Goal: Task Accomplishment & Management: Complete application form

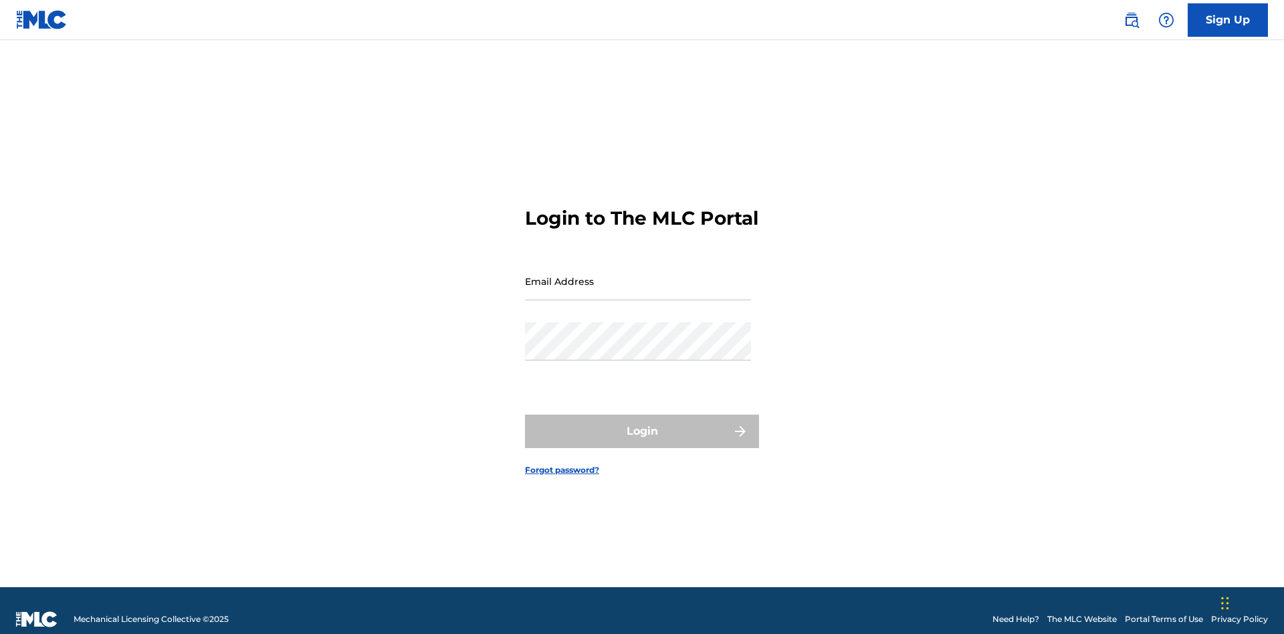
scroll to position [17, 0]
click at [638, 275] on input "Email Address" at bounding box center [638, 281] width 226 height 38
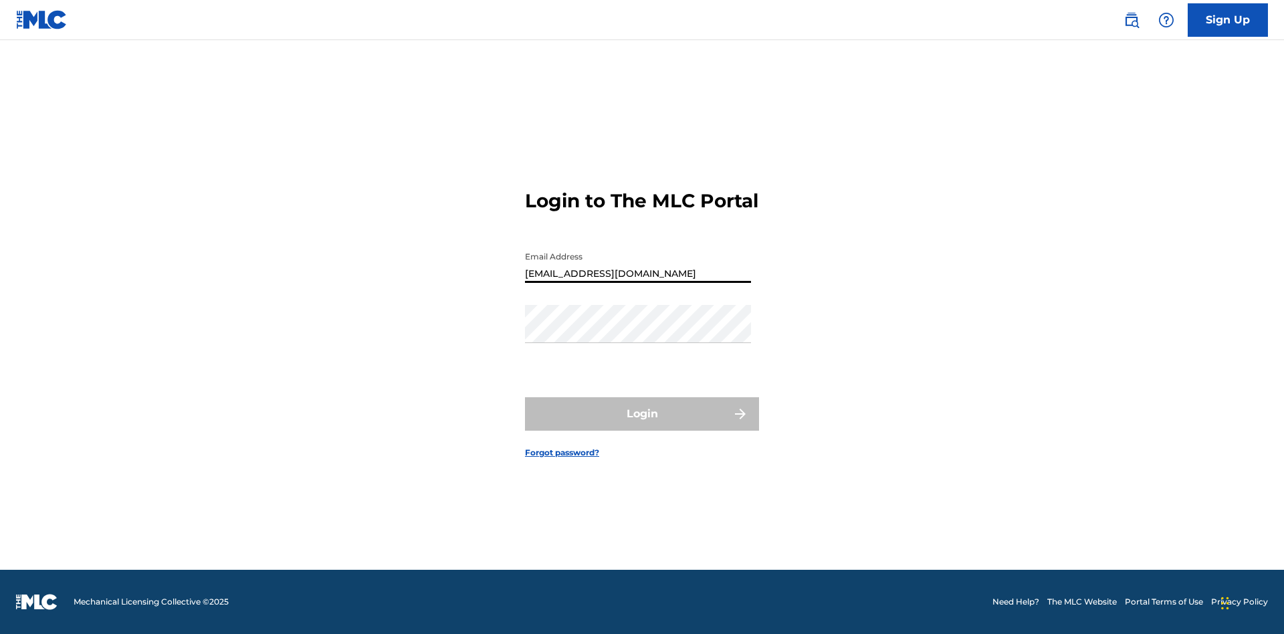
type input "[EMAIL_ADDRESS][DOMAIN_NAME]"
click at [642, 425] on button "Login" at bounding box center [642, 413] width 234 height 33
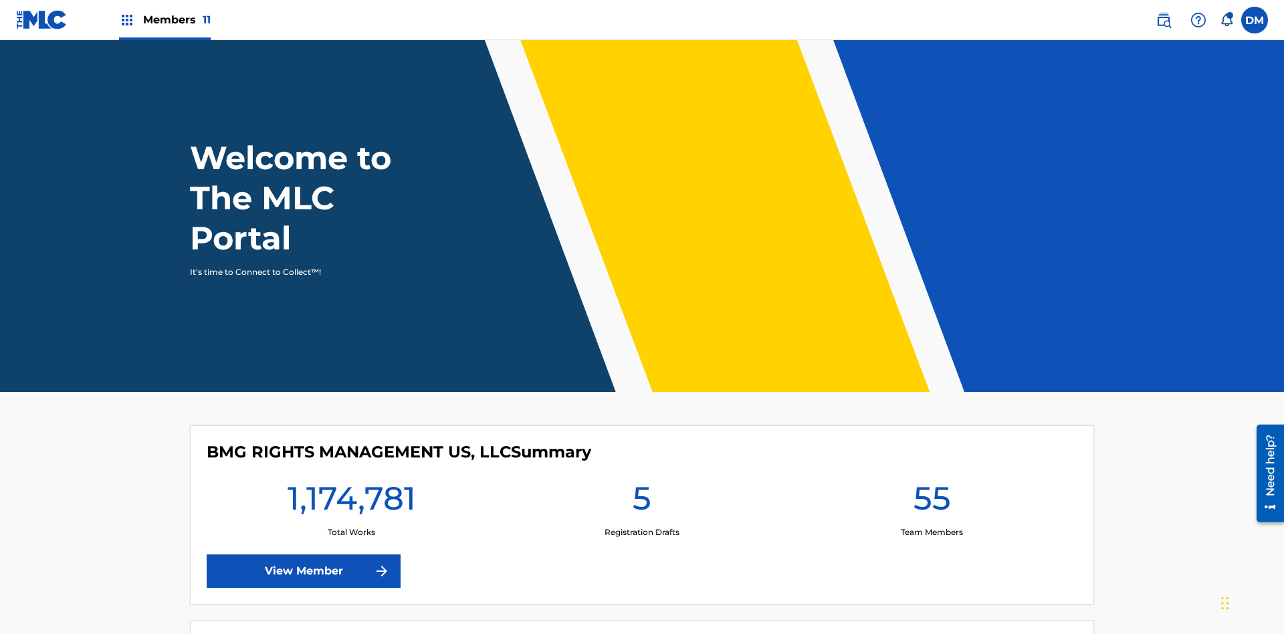
scroll to position [58, 0]
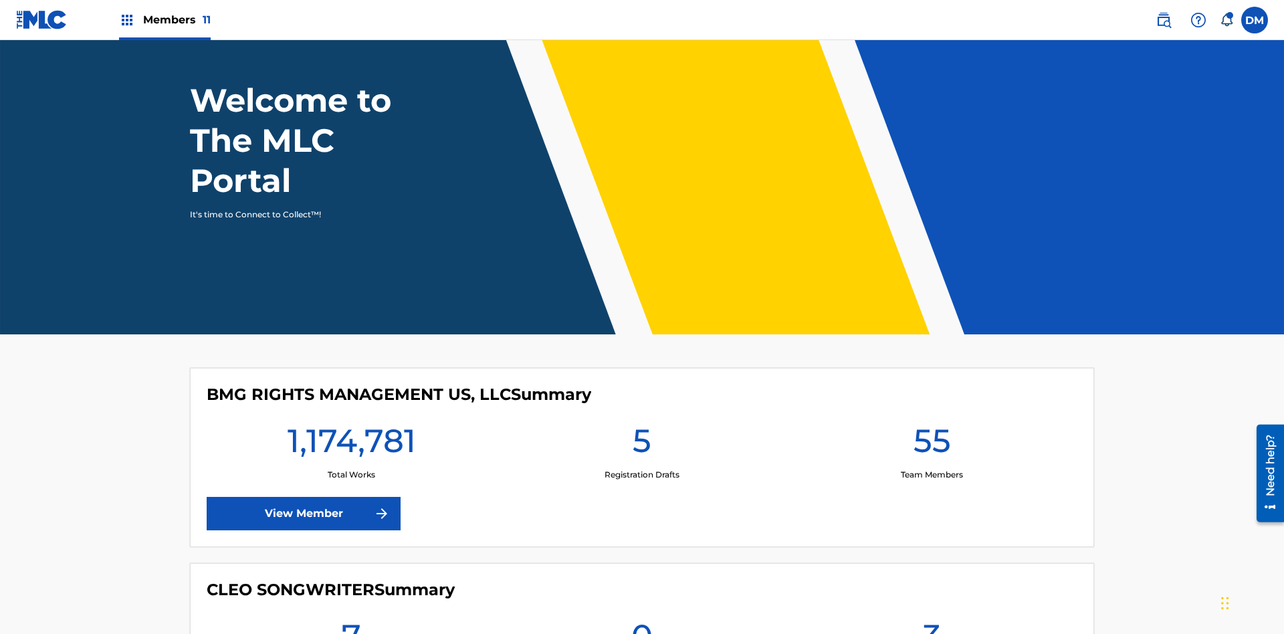
click at [165, 19] on span "Members 11" at bounding box center [177, 19] width 68 height 15
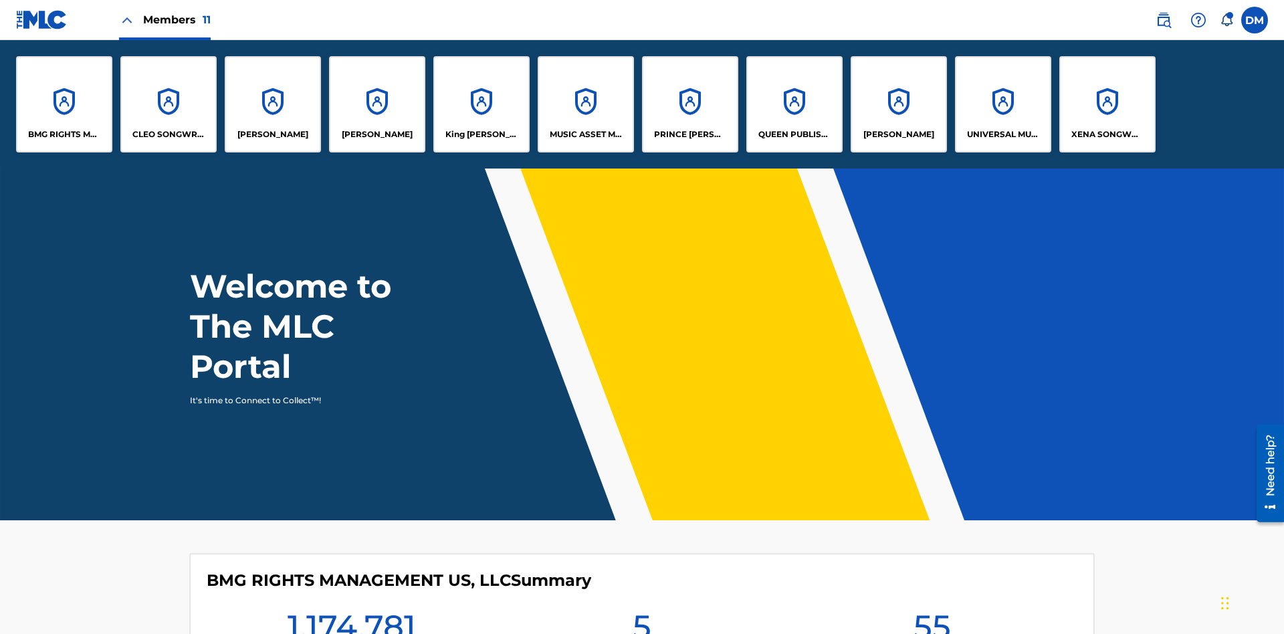
click at [1002, 134] on p "UNIVERSAL MUSIC PUB GROUP" at bounding box center [1003, 134] width 73 height 12
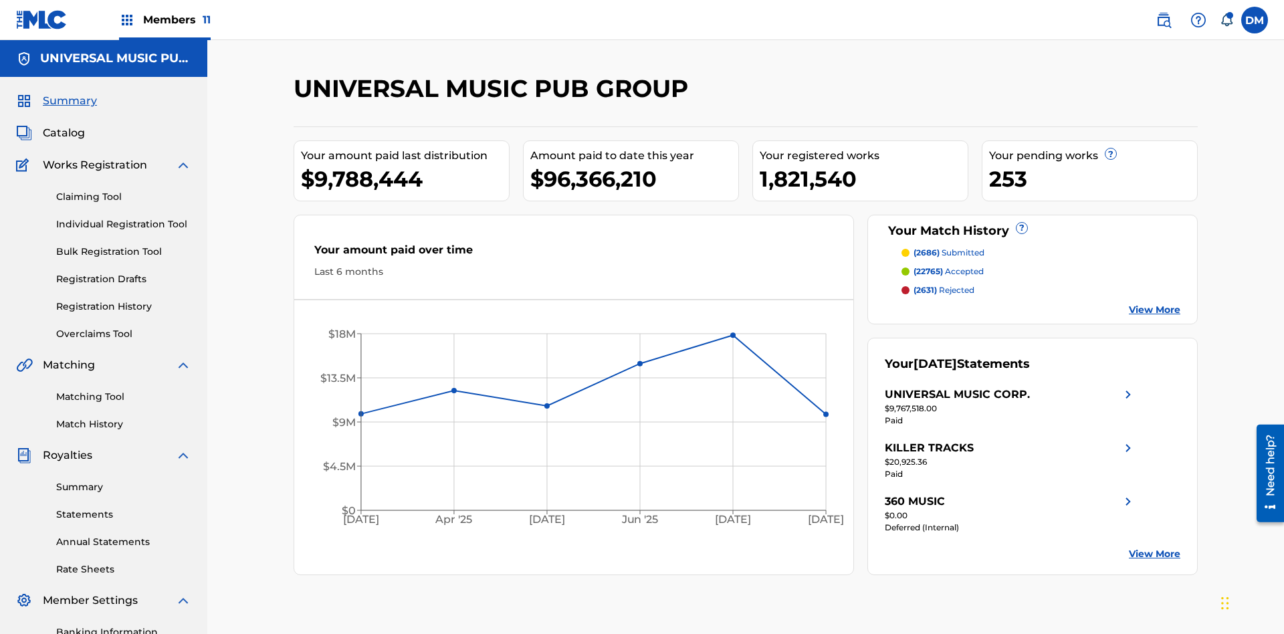
click at [124, 217] on link "Individual Registration Tool" at bounding box center [123, 224] width 135 height 14
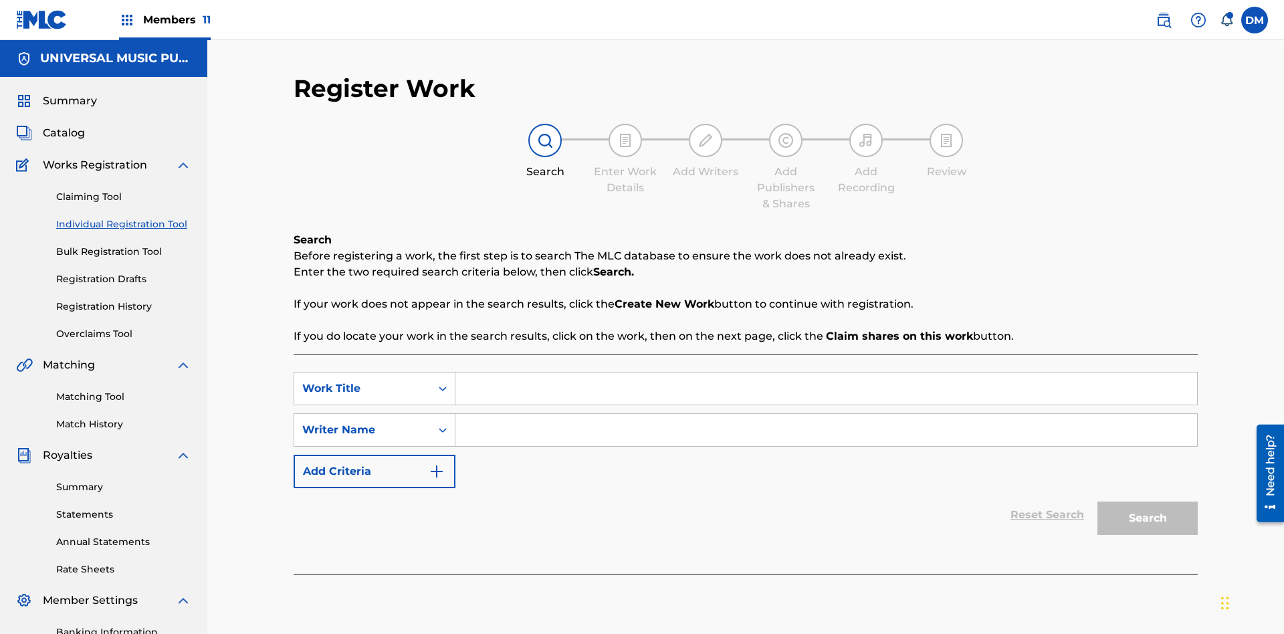
click at [826, 372] on input "Search Form" at bounding box center [826, 388] width 742 height 32
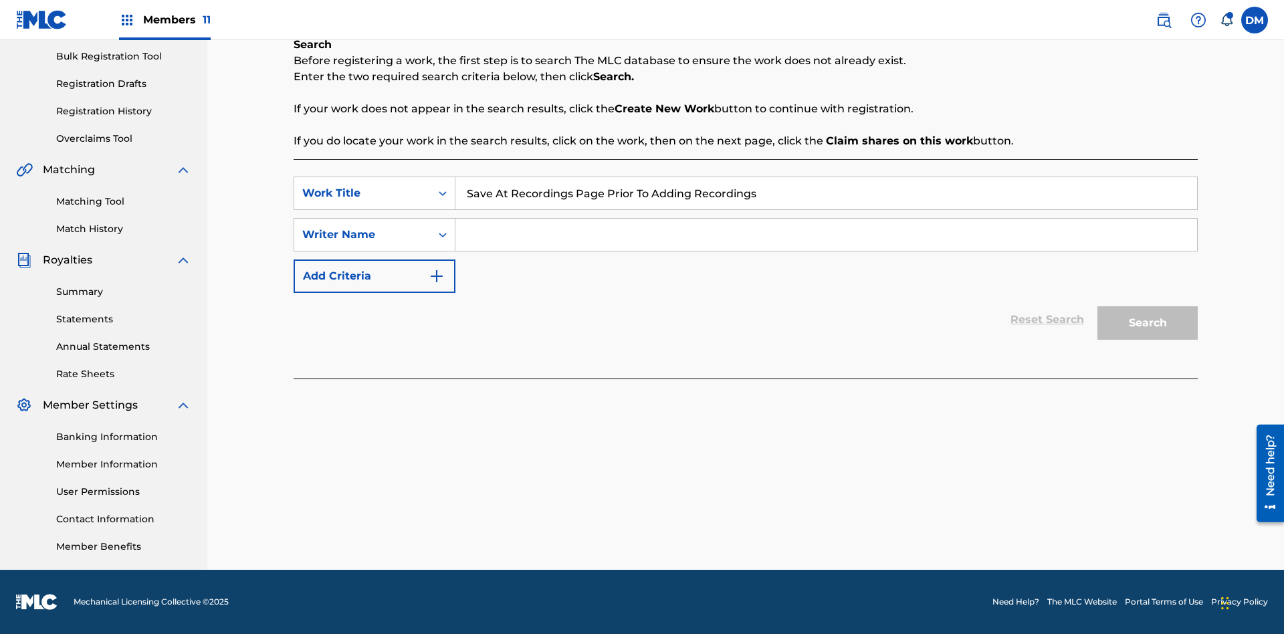
type input "Save At Recordings Page Prior To Adding Recordings"
click at [826, 235] on input "Search Form" at bounding box center [826, 235] width 742 height 32
type input "QWERTYUIOP"
click at [1148, 323] on button "Search" at bounding box center [1147, 322] width 100 height 33
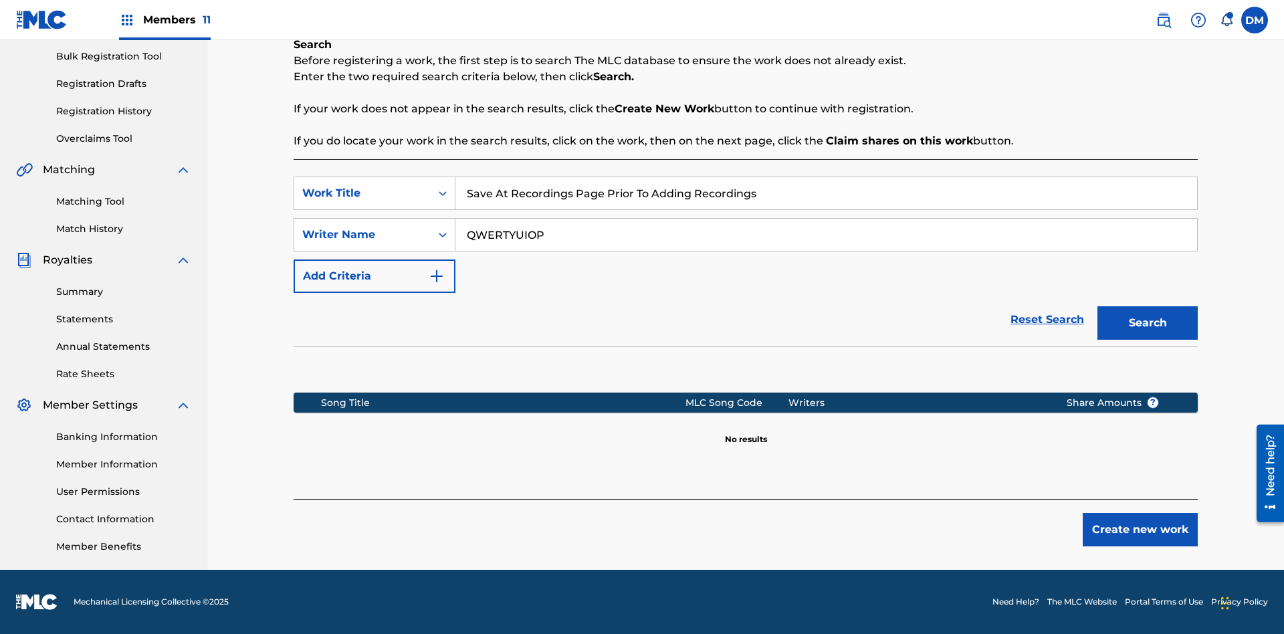
click at [1140, 530] on button "Create new work" at bounding box center [1140, 529] width 115 height 33
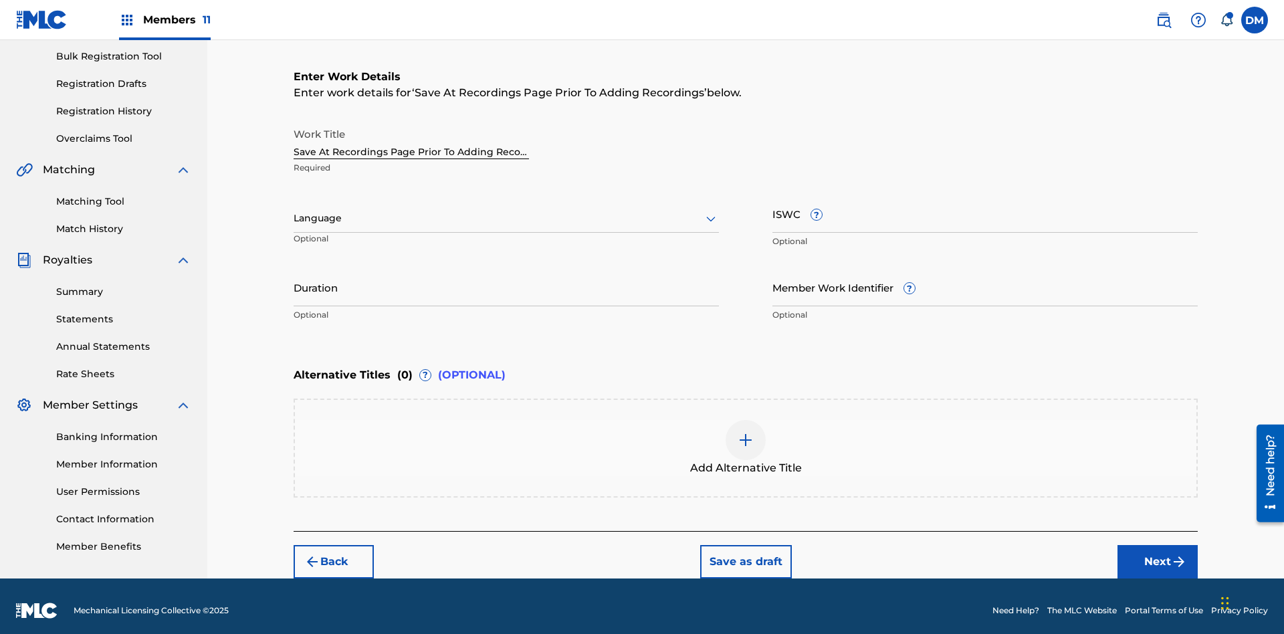
click at [506, 278] on input "Duration" at bounding box center [506, 287] width 425 height 38
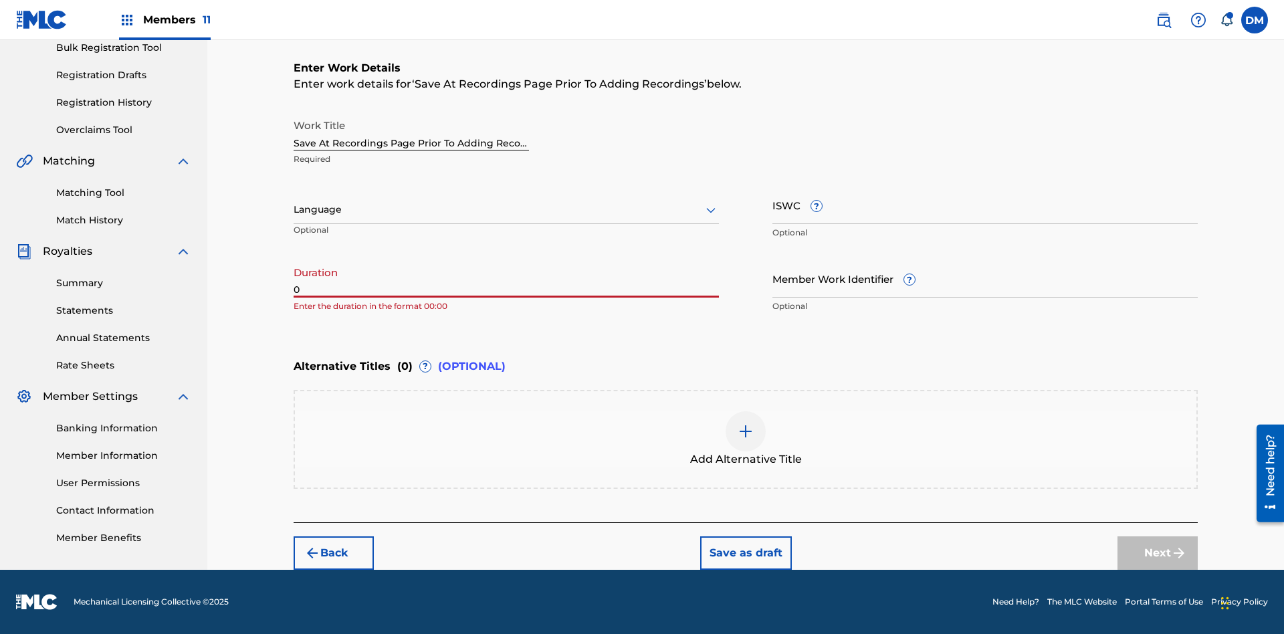
click at [506, 278] on input "0" at bounding box center [506, 278] width 425 height 38
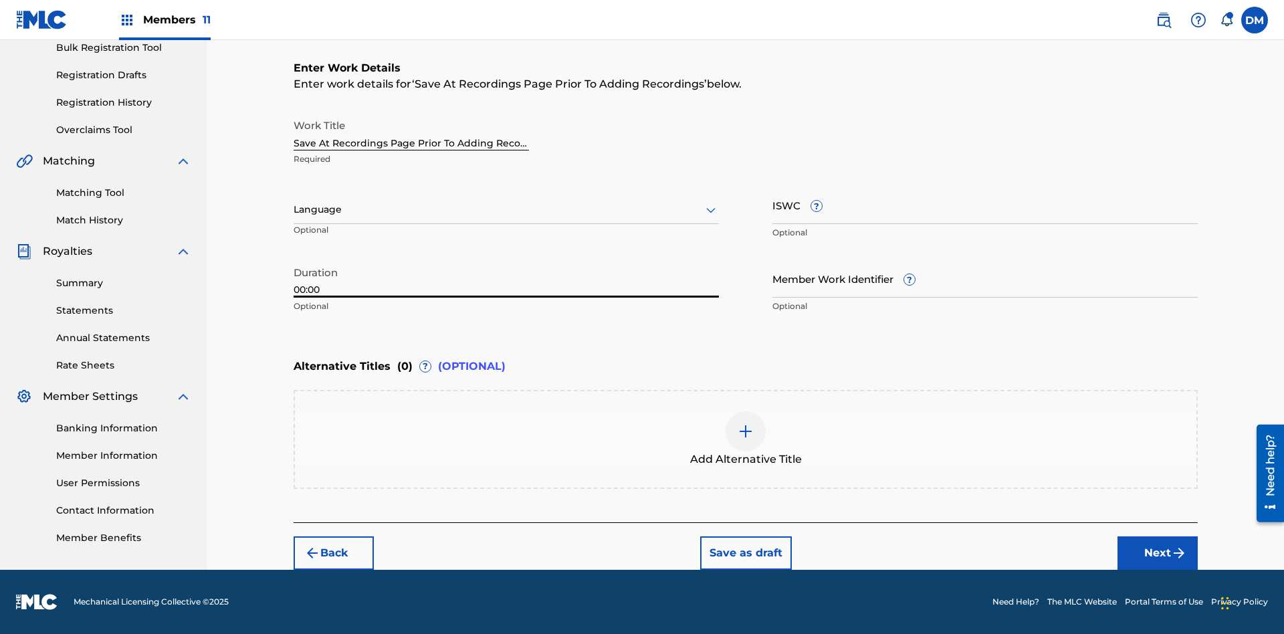
type input "00:00"
click at [711, 210] on icon at bounding box center [711, 210] width 16 height 16
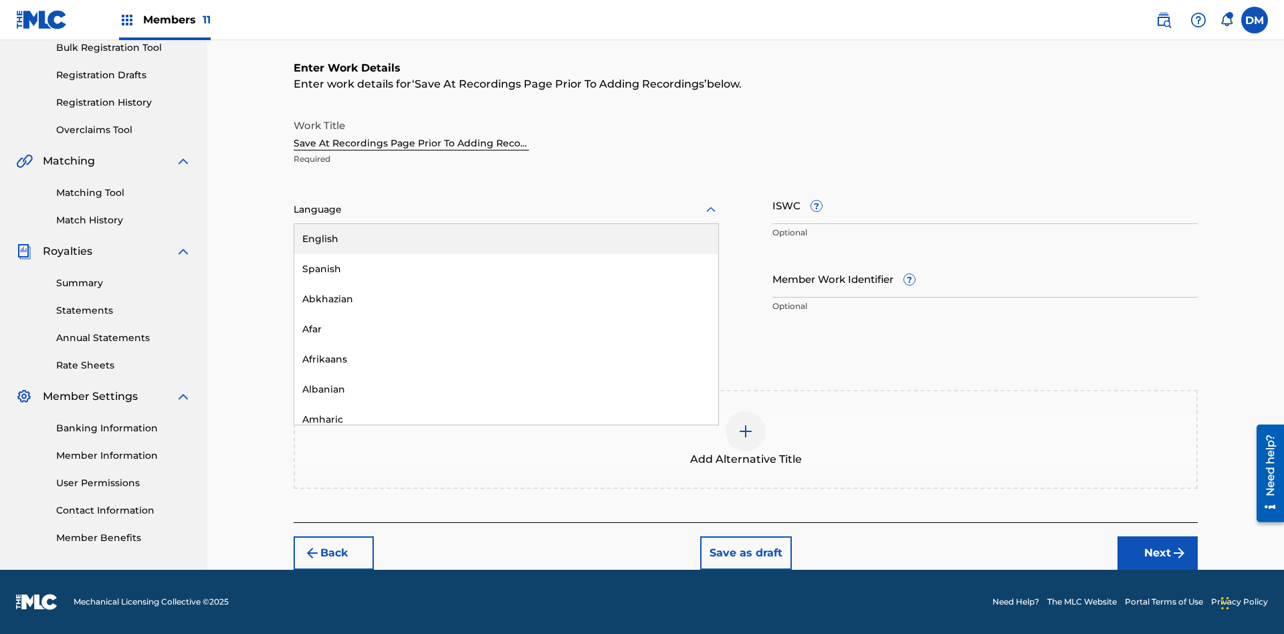
click at [506, 329] on div "Afar" at bounding box center [506, 329] width 424 height 30
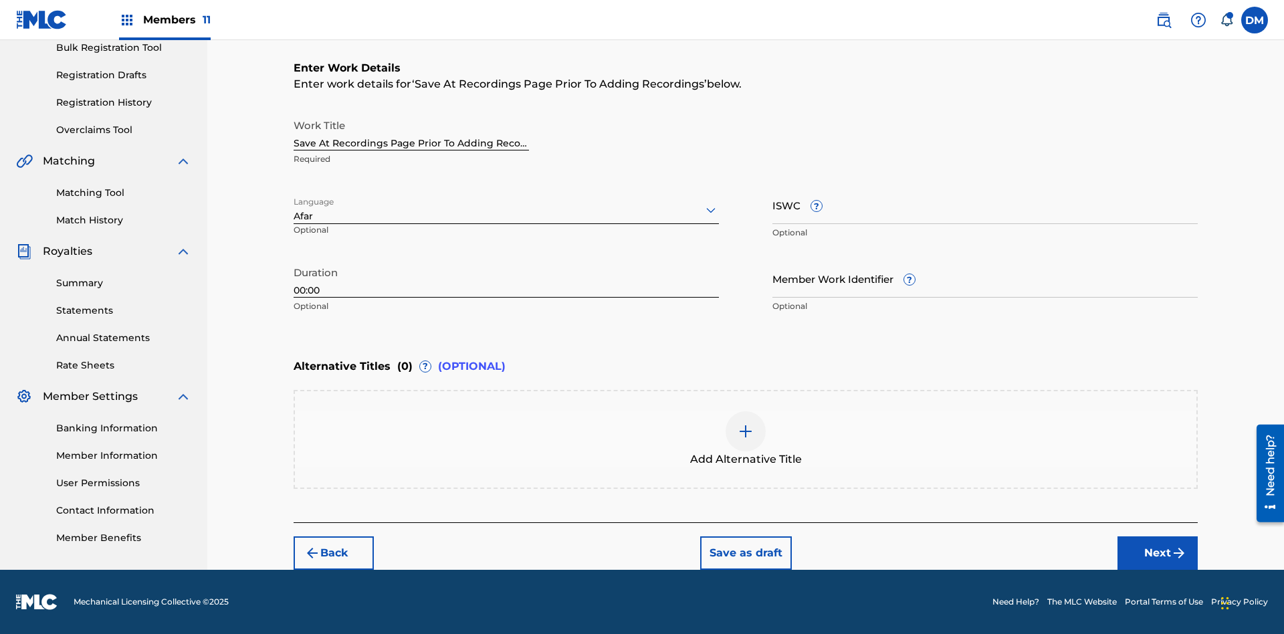
click at [985, 278] on input "Member Work Identifier ?" at bounding box center [984, 278] width 425 height 38
type input "[PHONE_NUMBER]"
click at [985, 205] on input "ISWC ?" at bounding box center [984, 205] width 425 height 38
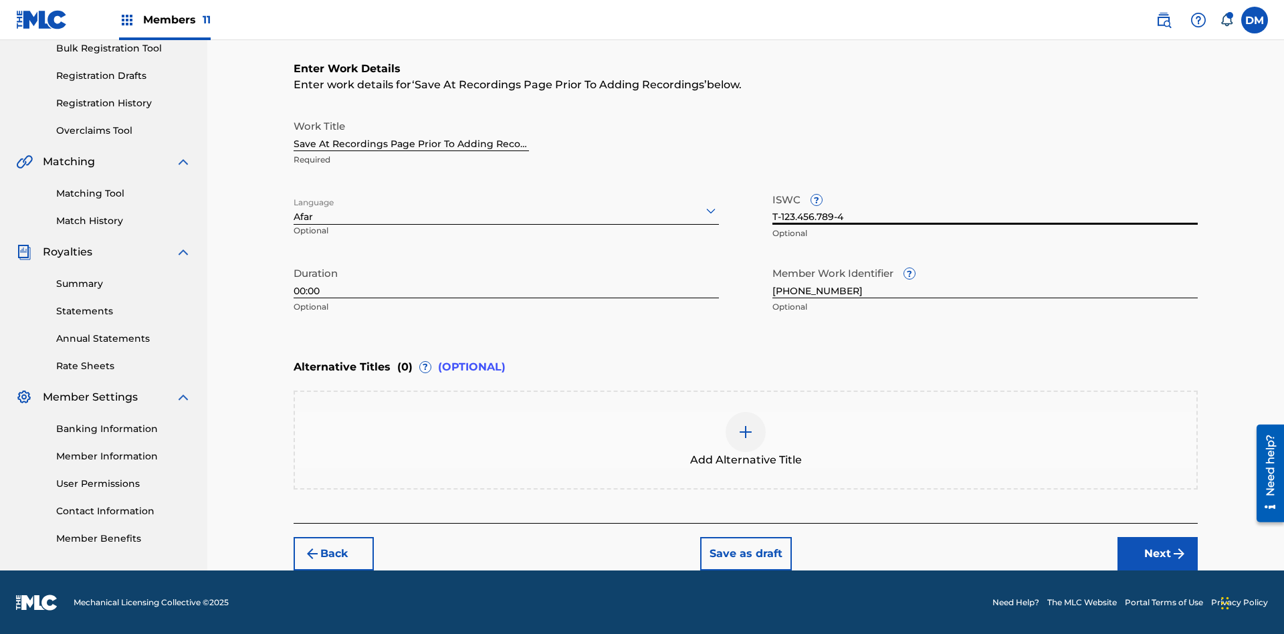
type input "T-123.456.789-4"
click at [746, 439] on img at bounding box center [746, 432] width 16 height 16
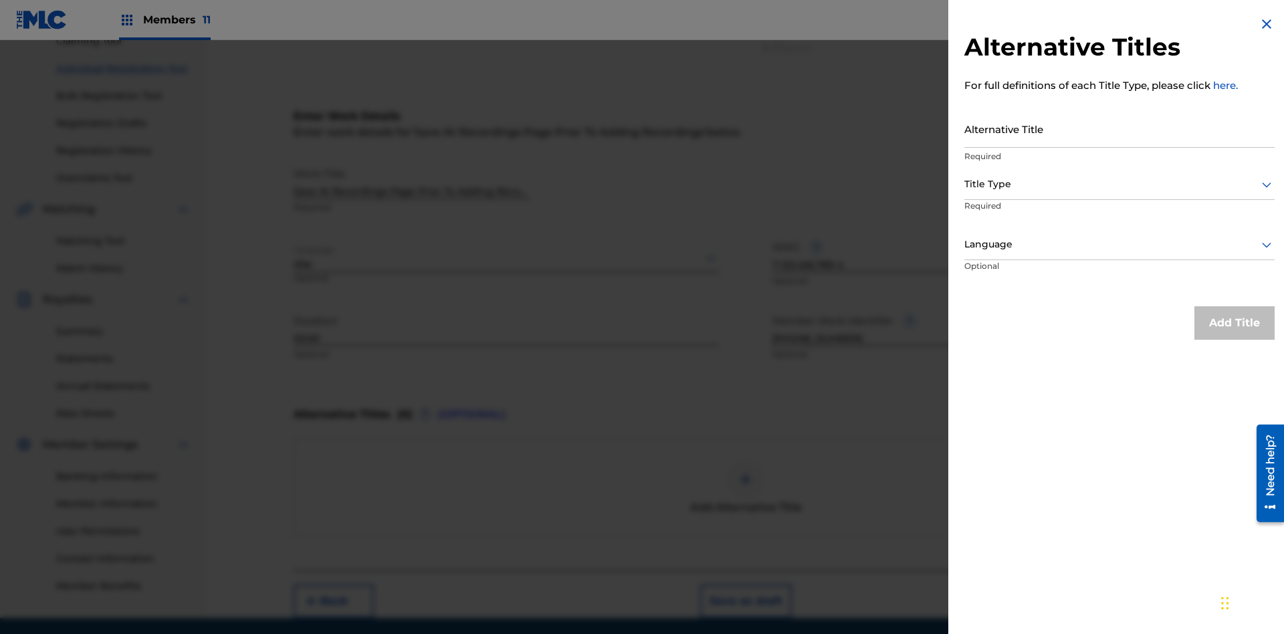
click at [1119, 128] on input "Alternative Title" at bounding box center [1119, 129] width 310 height 38
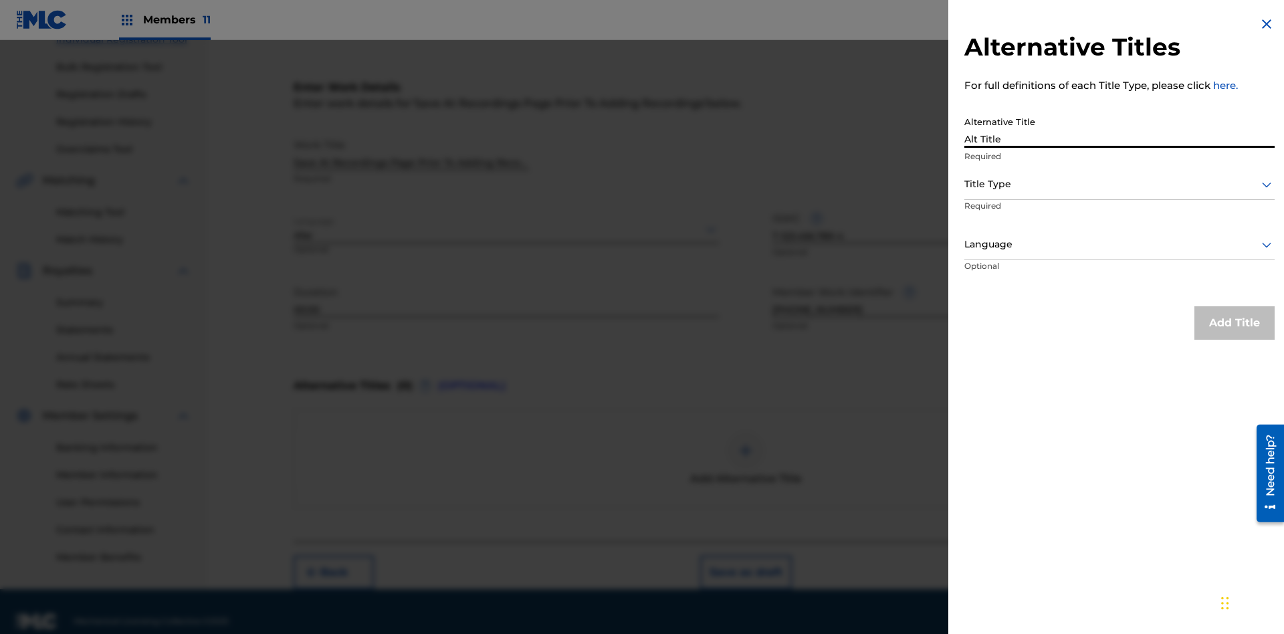
type input "Alt Title"
click at [1119, 184] on div at bounding box center [1119, 184] width 310 height 17
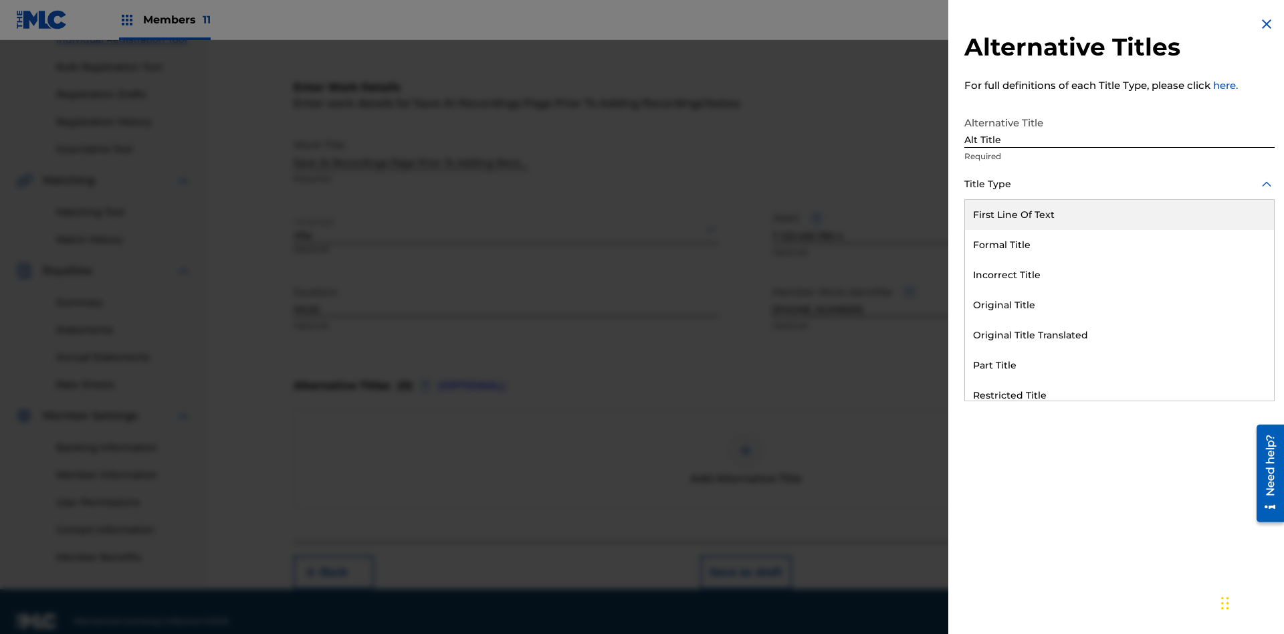
scroll to position [204, 0]
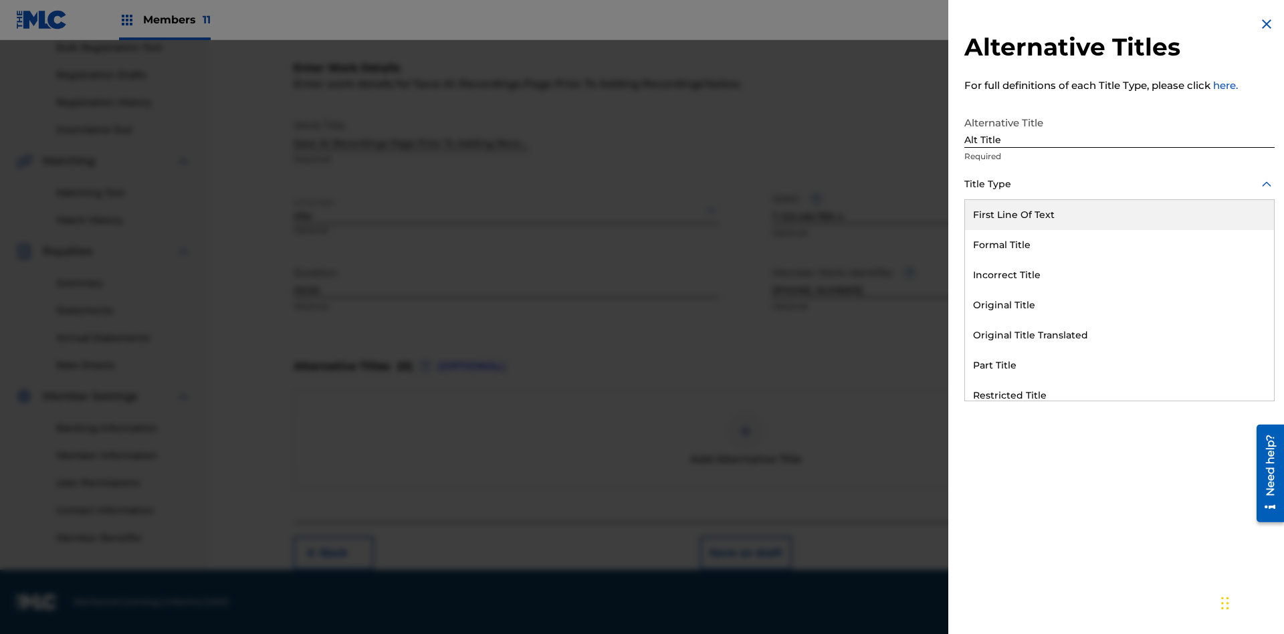
click at [1119, 305] on div "Original Title" at bounding box center [1119, 305] width 309 height 30
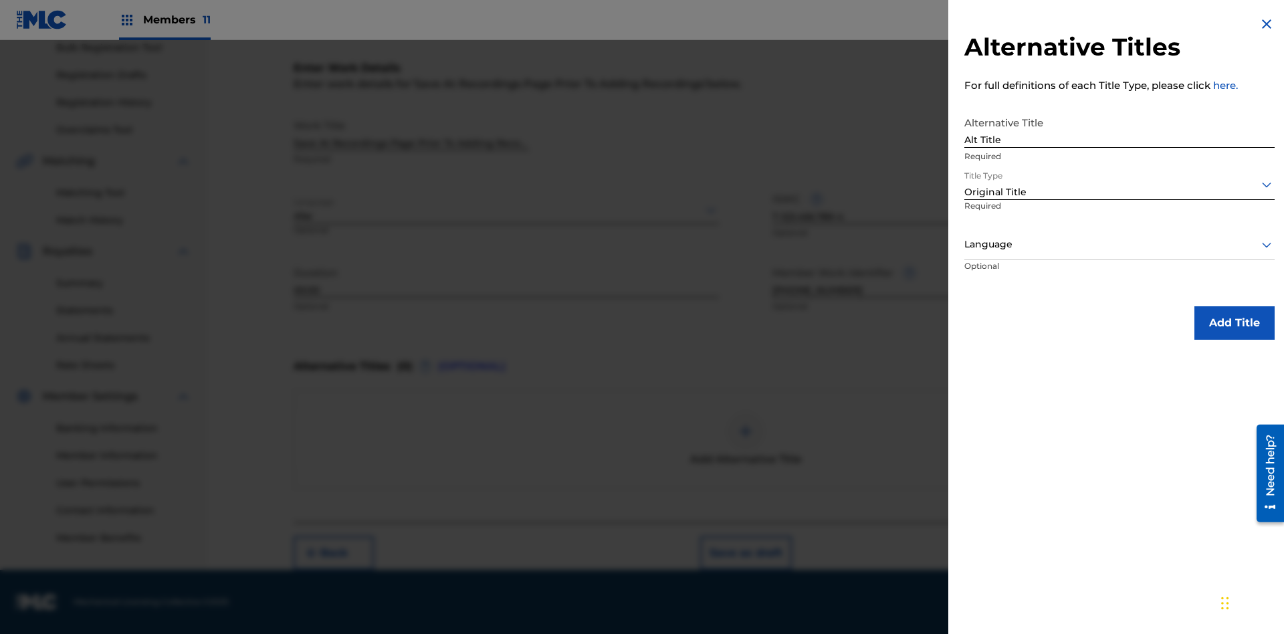
click at [1119, 244] on div at bounding box center [1119, 244] width 310 height 17
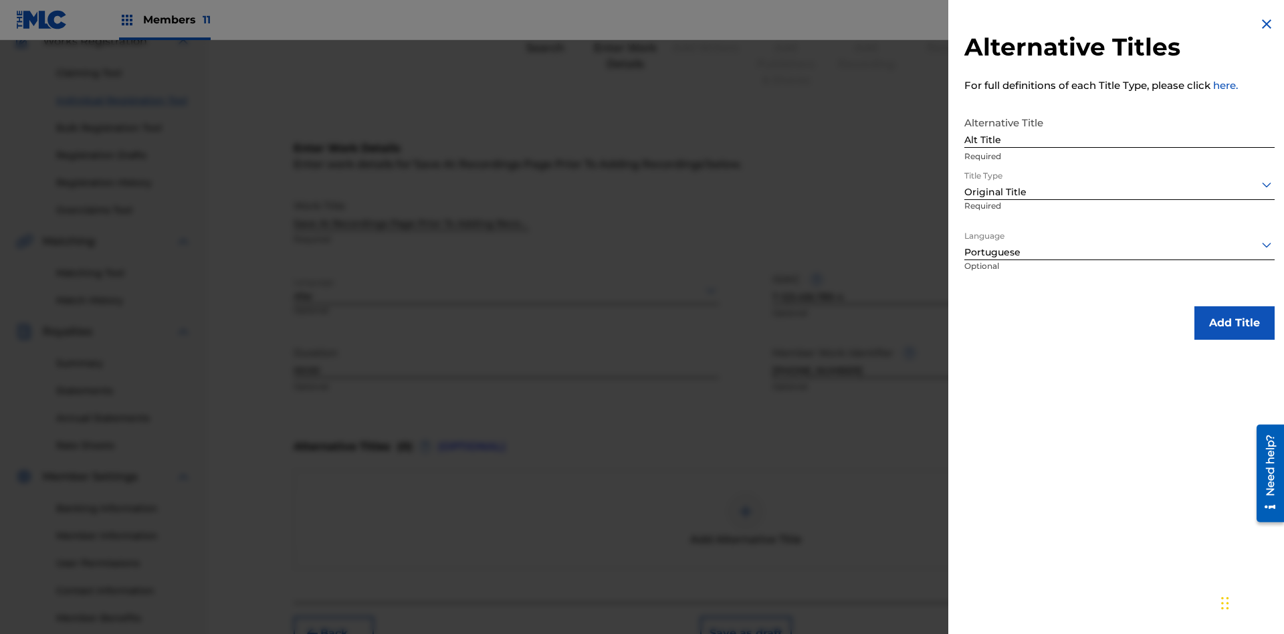
click at [1235, 322] on button "Add Title" at bounding box center [1234, 322] width 80 height 33
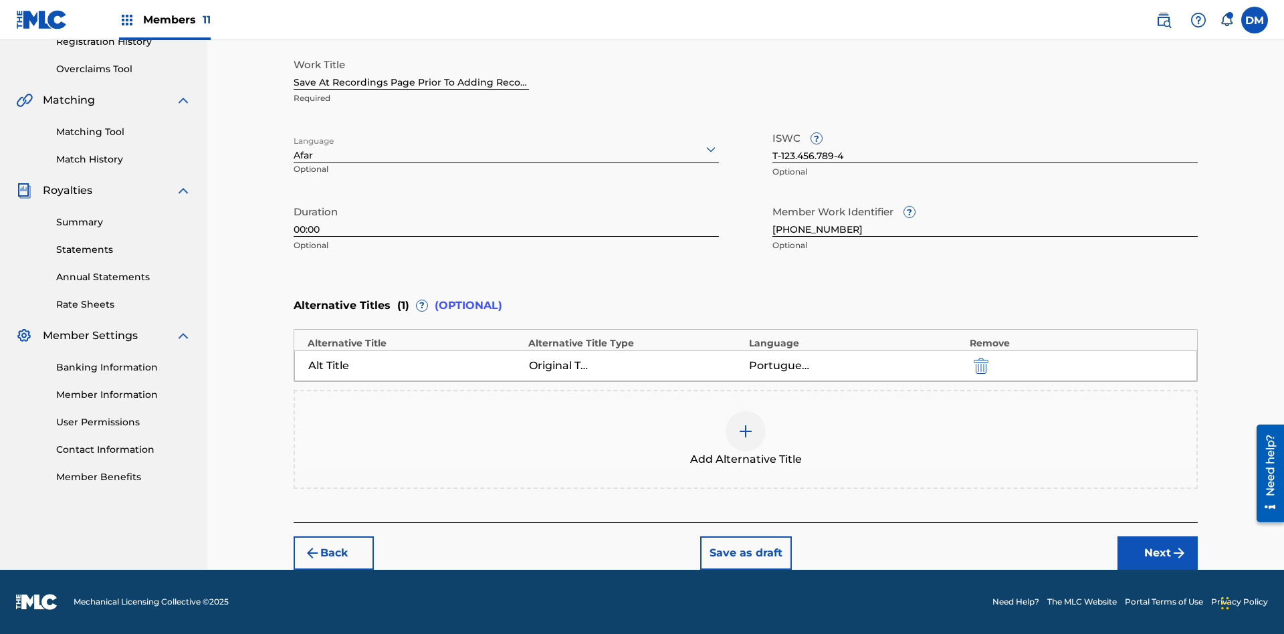
click at [1158, 553] on button "Next" at bounding box center [1157, 552] width 80 height 33
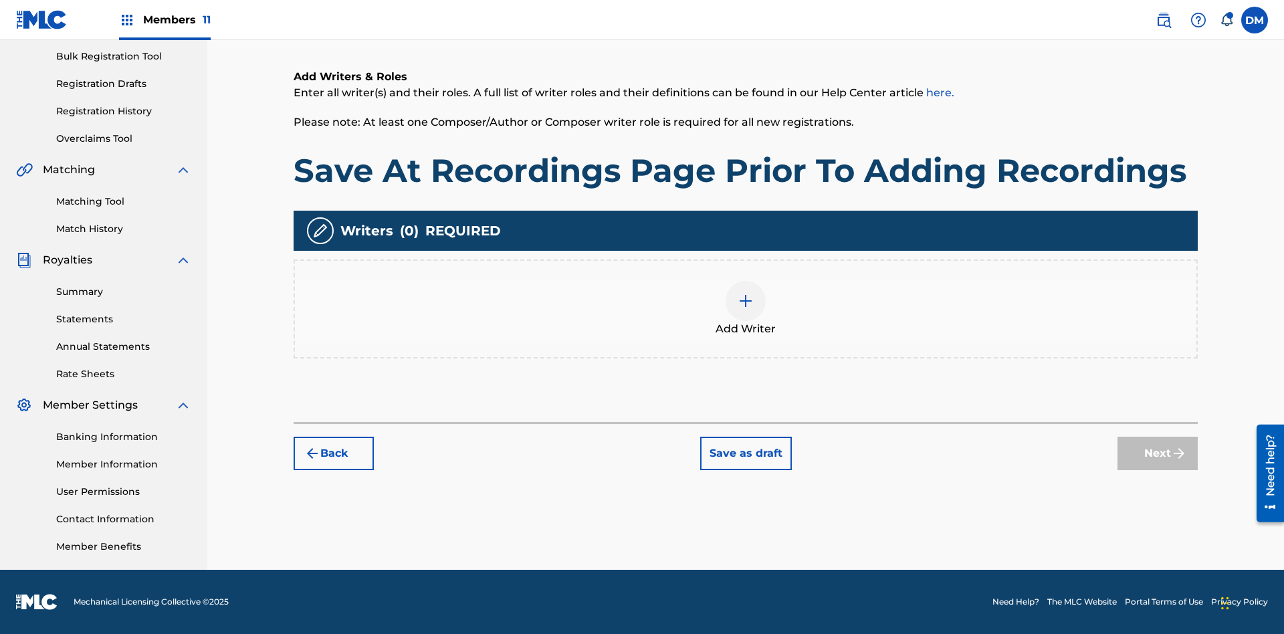
scroll to position [195, 0]
click at [746, 308] on img at bounding box center [746, 301] width 16 height 16
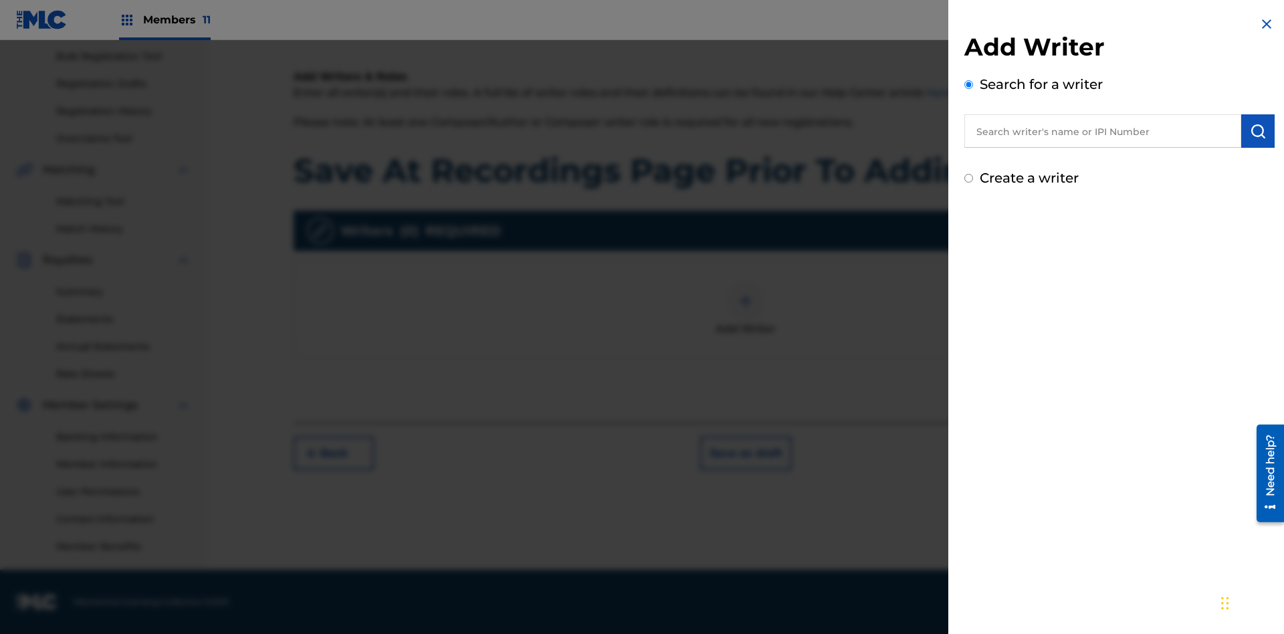
click at [1103, 131] on input "text" at bounding box center [1102, 130] width 277 height 33
type input "[PERSON_NAME]"
click at [1258, 131] on img "submit" at bounding box center [1258, 131] width 16 height 16
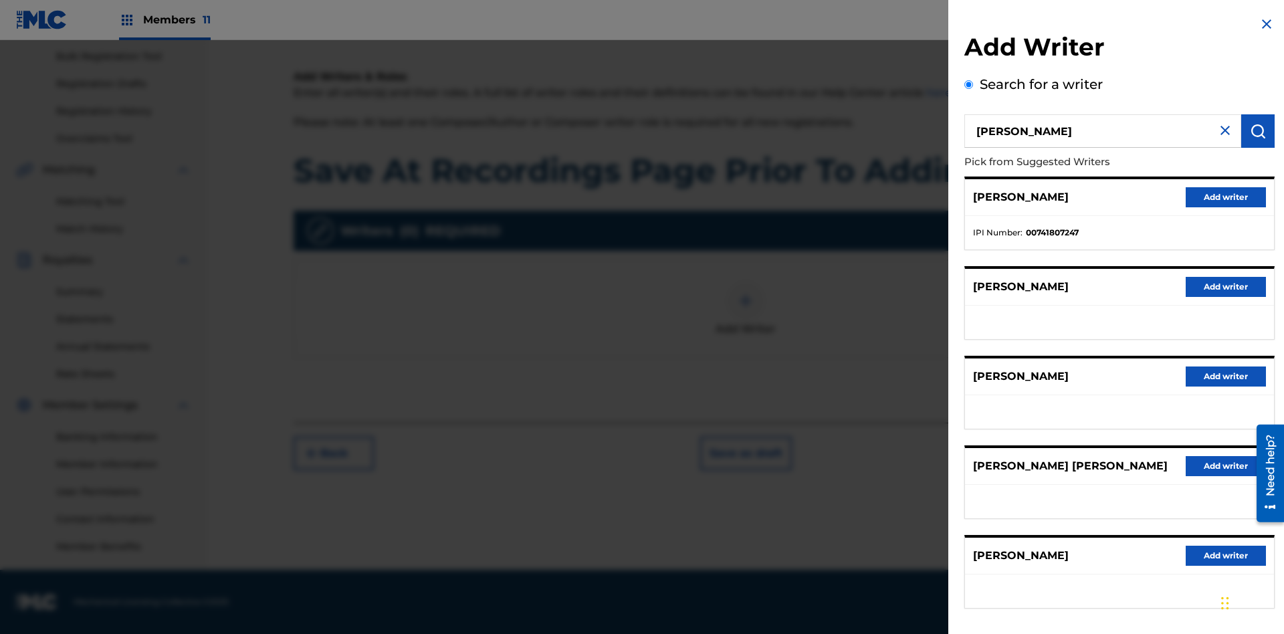
click at [1226, 197] on button "Add writer" at bounding box center [1226, 197] width 80 height 20
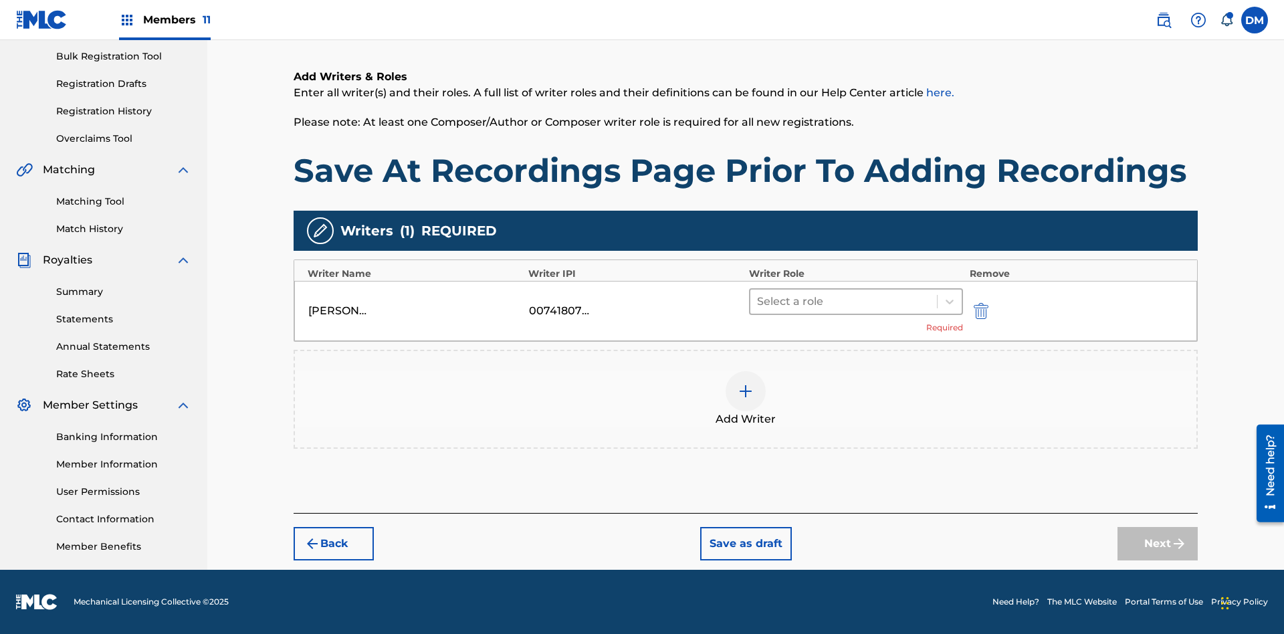
click at [758, 301] on input "text" at bounding box center [758, 302] width 3 height 16
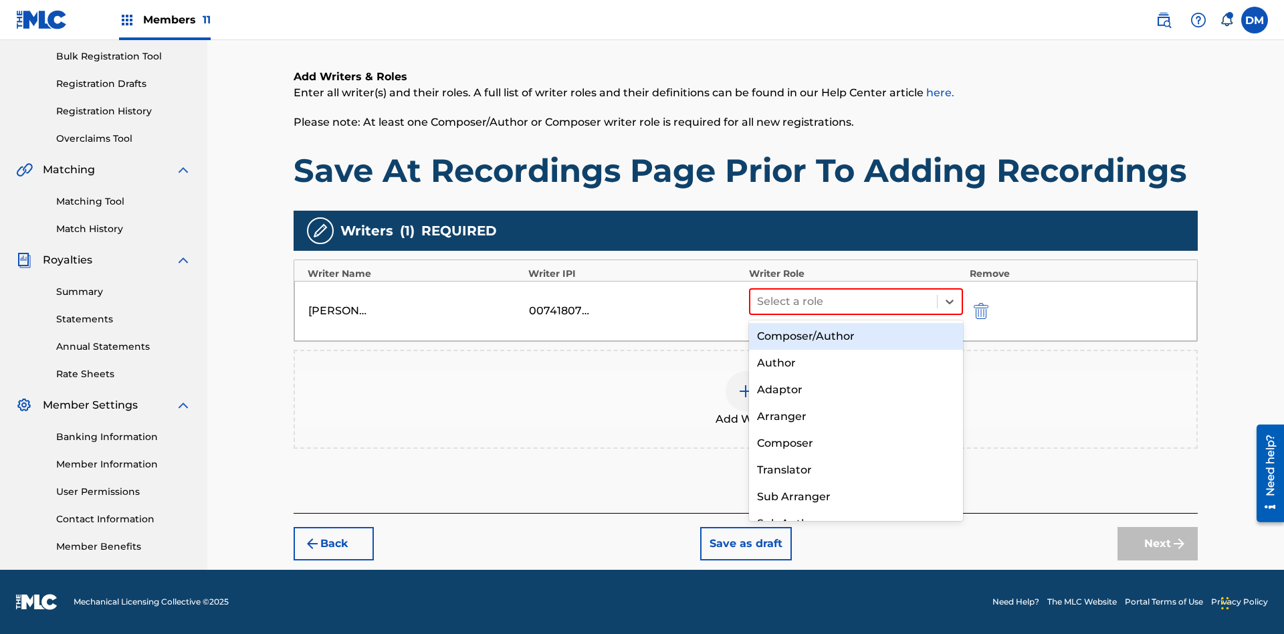
click at [855, 443] on div "Composer" at bounding box center [856, 443] width 214 height 27
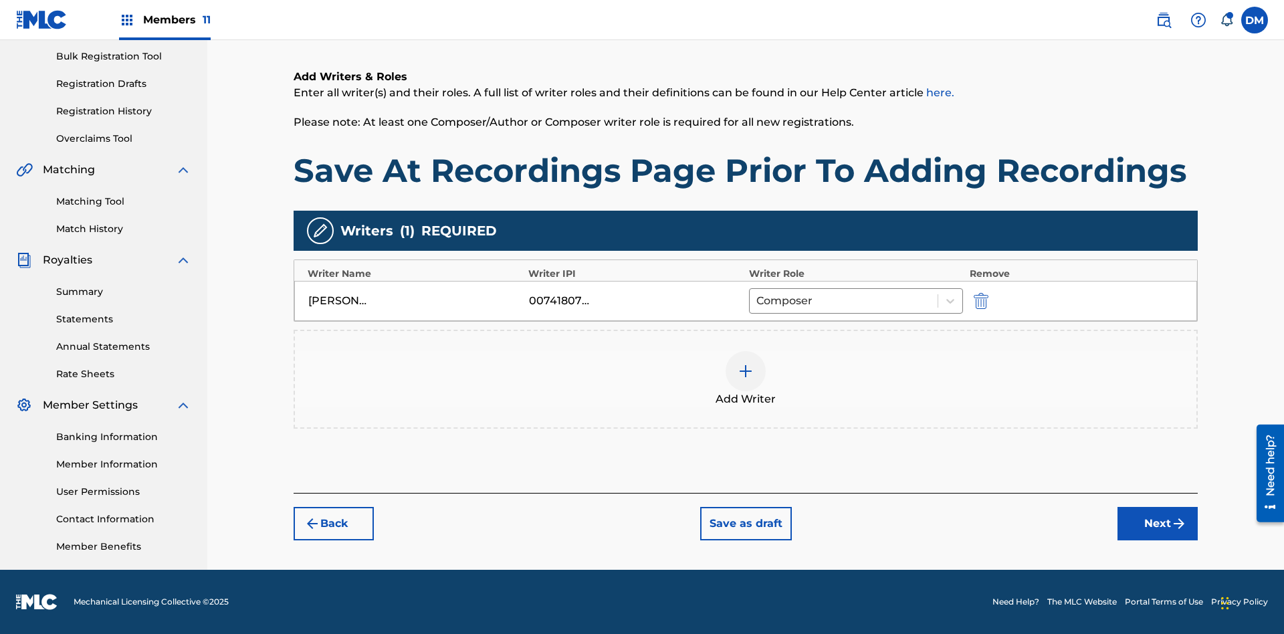
click at [1158, 524] on button "Next" at bounding box center [1157, 523] width 80 height 33
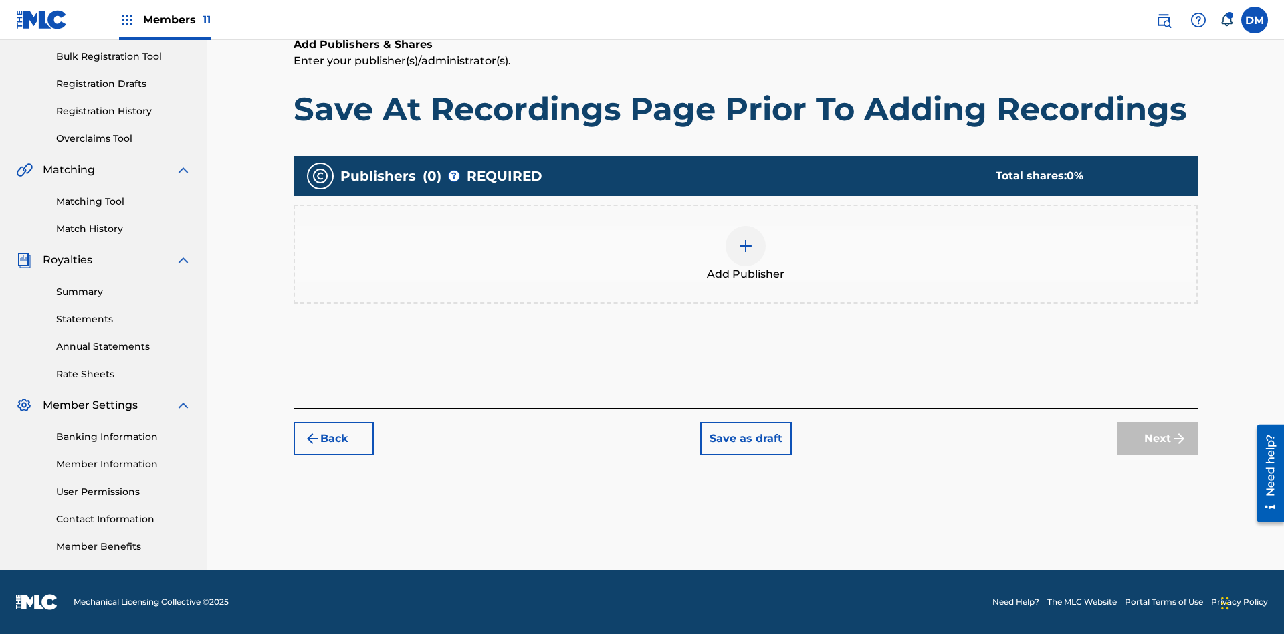
click at [746, 245] on img at bounding box center [746, 246] width 16 height 16
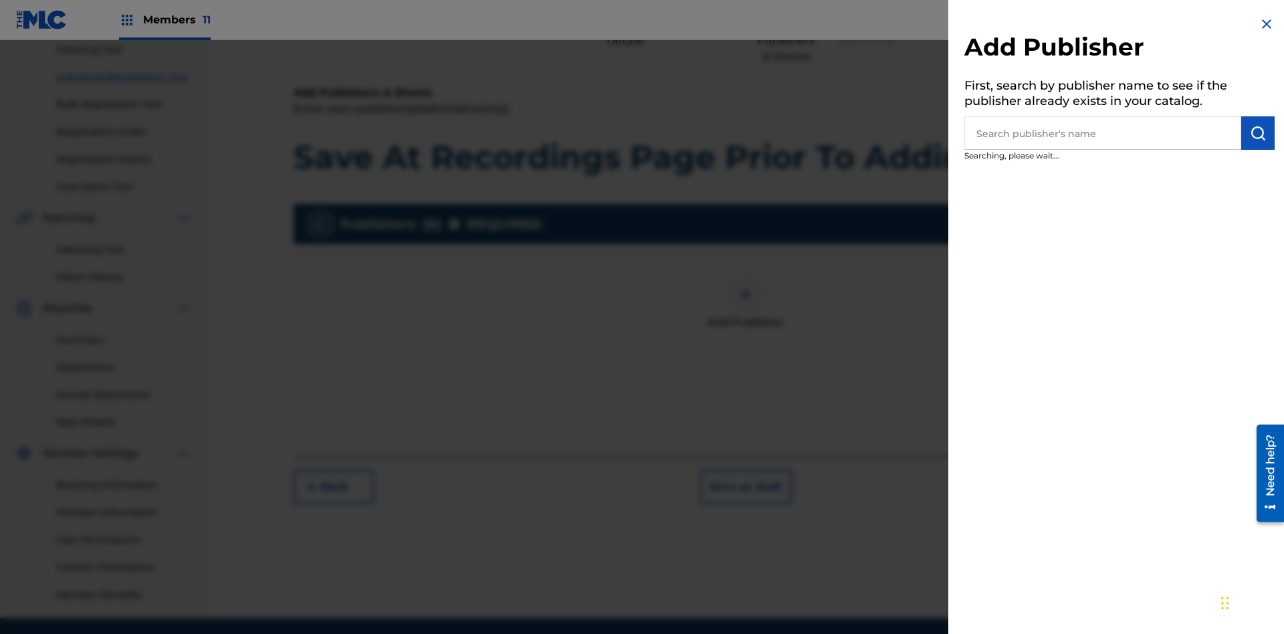
click at [1103, 133] on input "text" at bounding box center [1102, 132] width 277 height 33
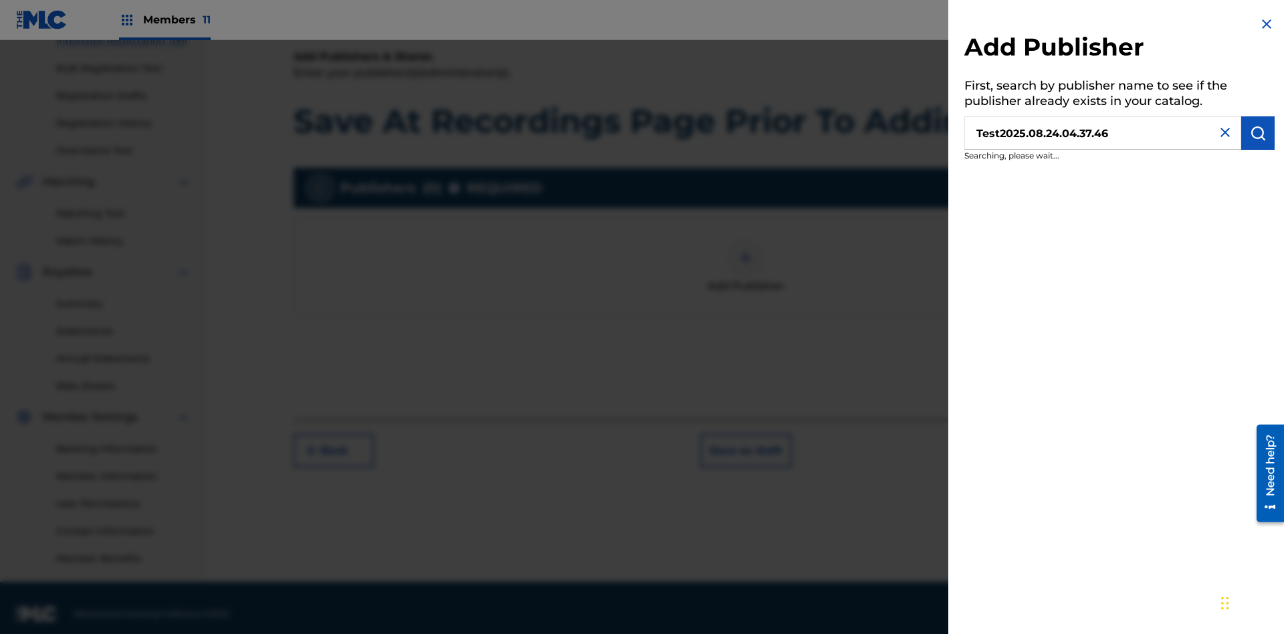
type input "Test2025.08.24.04.37.46"
click at [1258, 133] on img "submit" at bounding box center [1258, 133] width 16 height 16
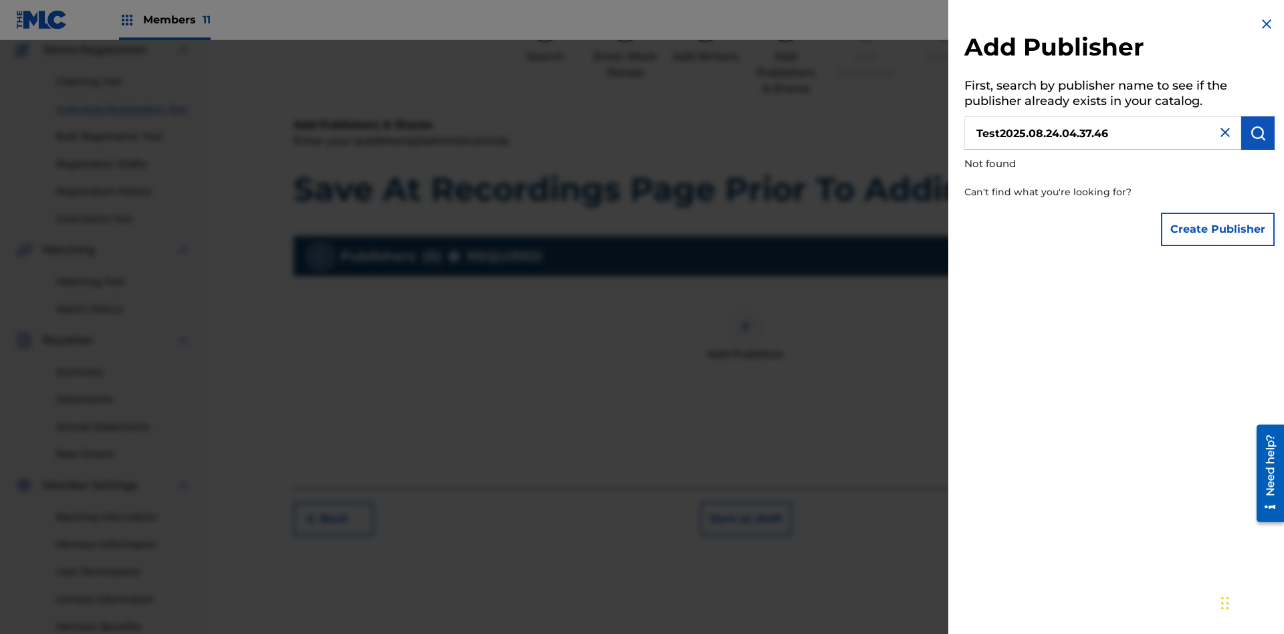
click at [1218, 229] on button "Create Publisher" at bounding box center [1218, 229] width 114 height 33
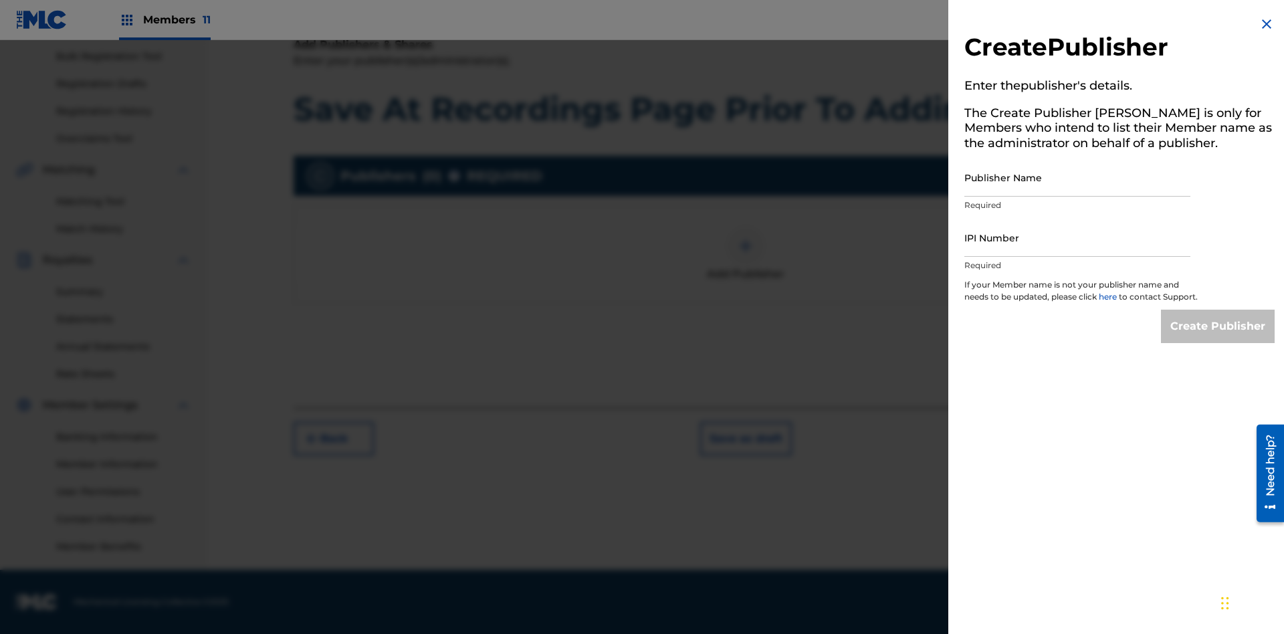
click at [1077, 177] on input "Publisher Name" at bounding box center [1077, 177] width 226 height 38
type input "Test2025.08.24.04.37.50"
click at [1077, 237] on input "IPI Number" at bounding box center [1077, 238] width 226 height 38
type input "00595839777"
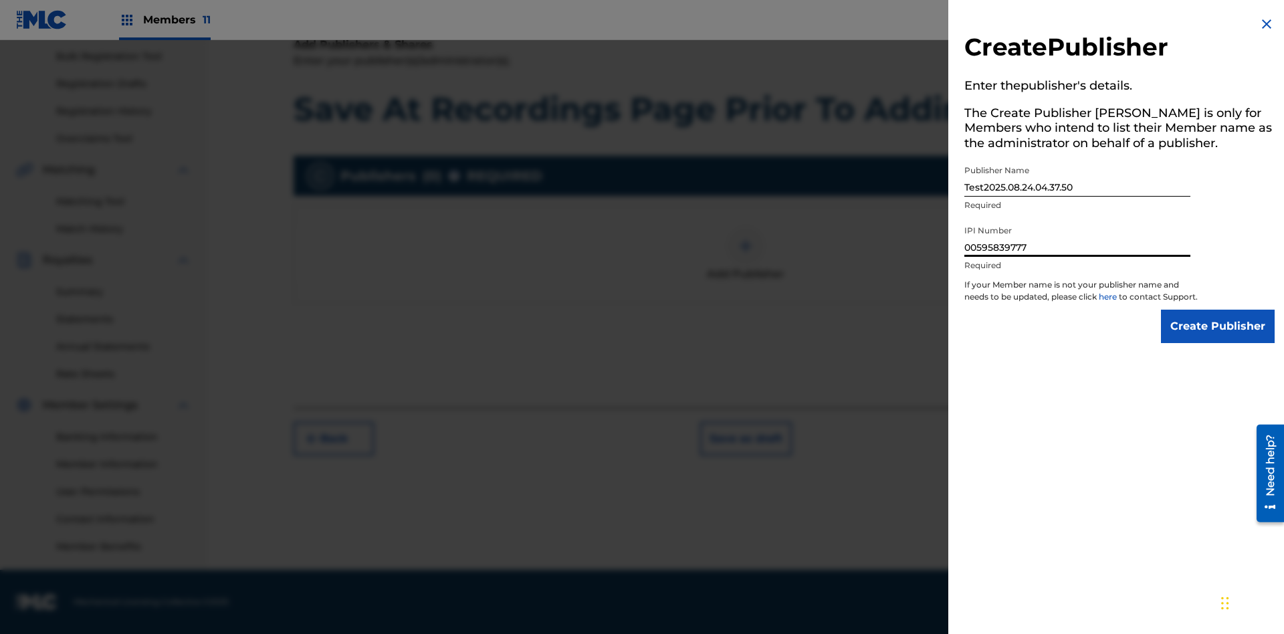
click at [1218, 338] on input "Create Publisher" at bounding box center [1218, 326] width 114 height 33
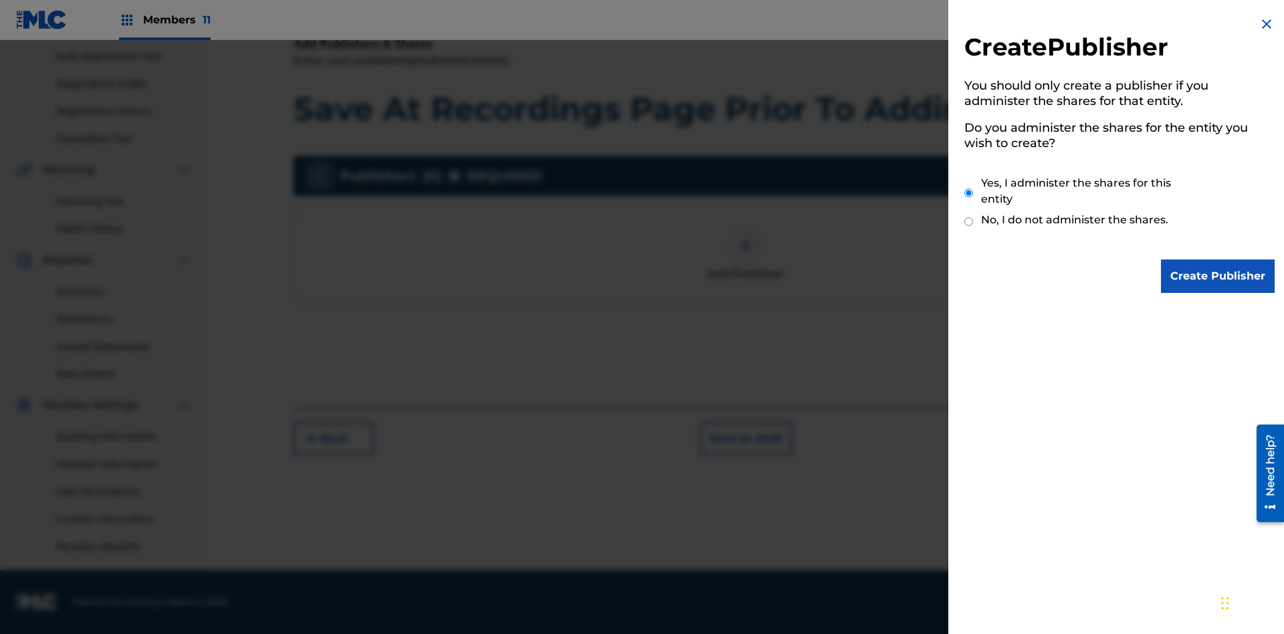
click at [969, 193] on input "Yes, I administer the shares for this entity" at bounding box center [968, 193] width 9 height 29
click at [1218, 276] on input "Create Publisher" at bounding box center [1218, 275] width 114 height 33
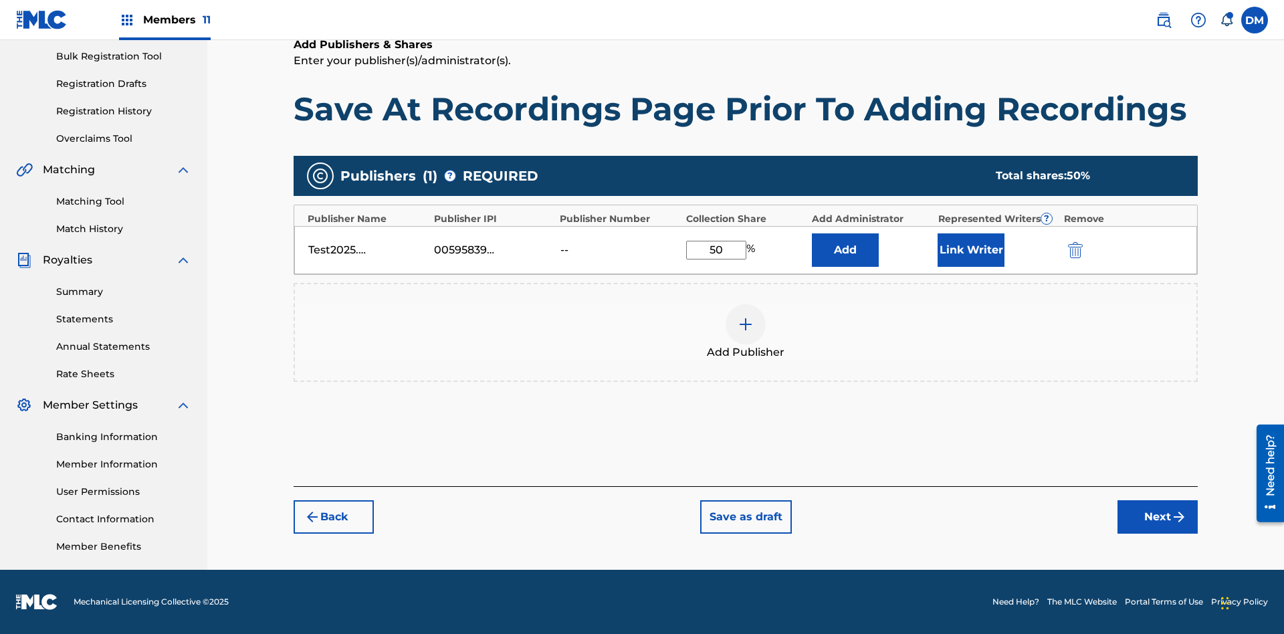
type input "50"
click at [971, 249] on button "Link Writer" at bounding box center [971, 249] width 67 height 33
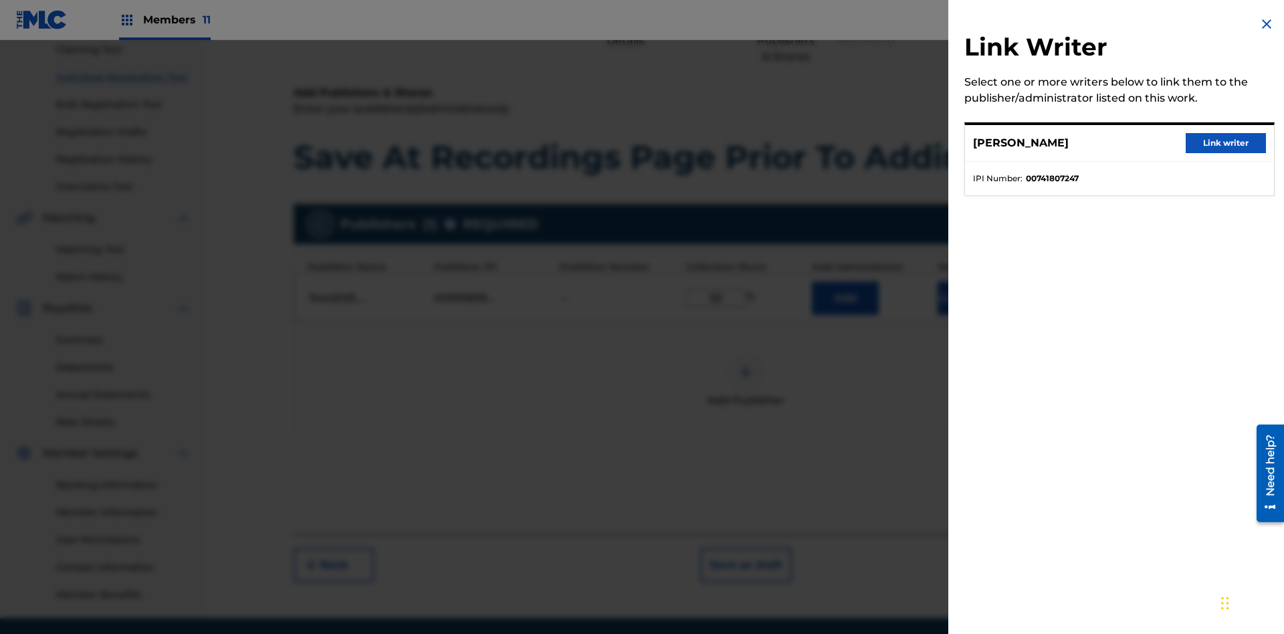
click at [1226, 143] on button "Link writer" at bounding box center [1226, 143] width 80 height 20
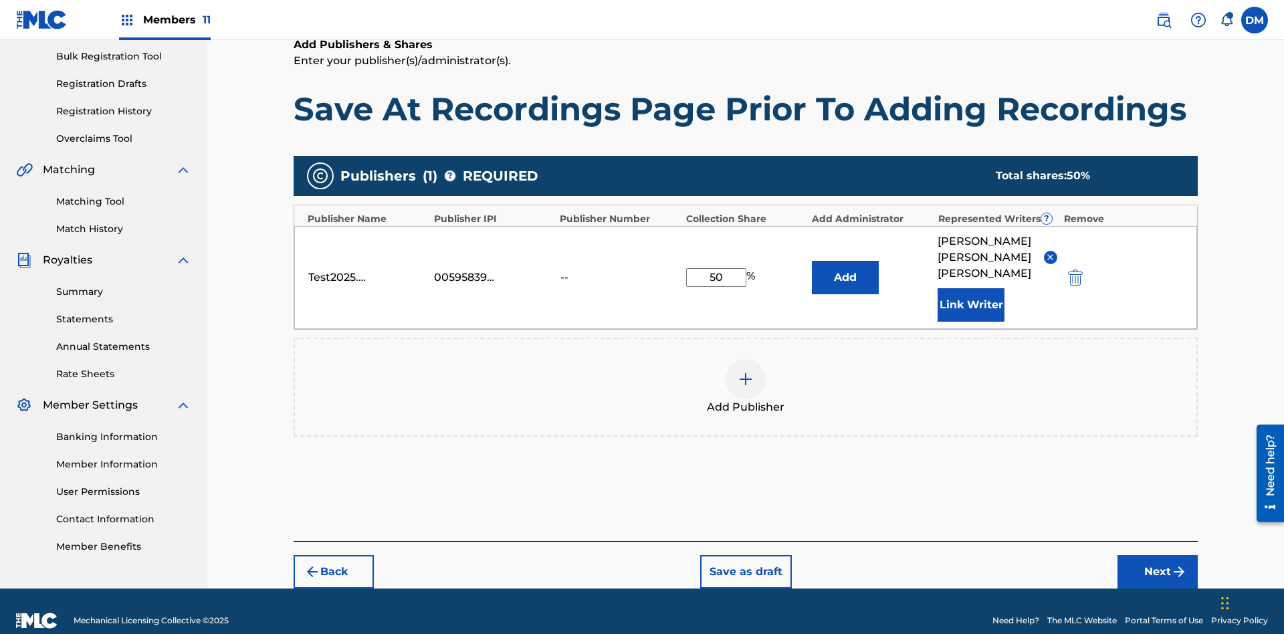
click at [971, 288] on button "Link Writer" at bounding box center [971, 304] width 67 height 33
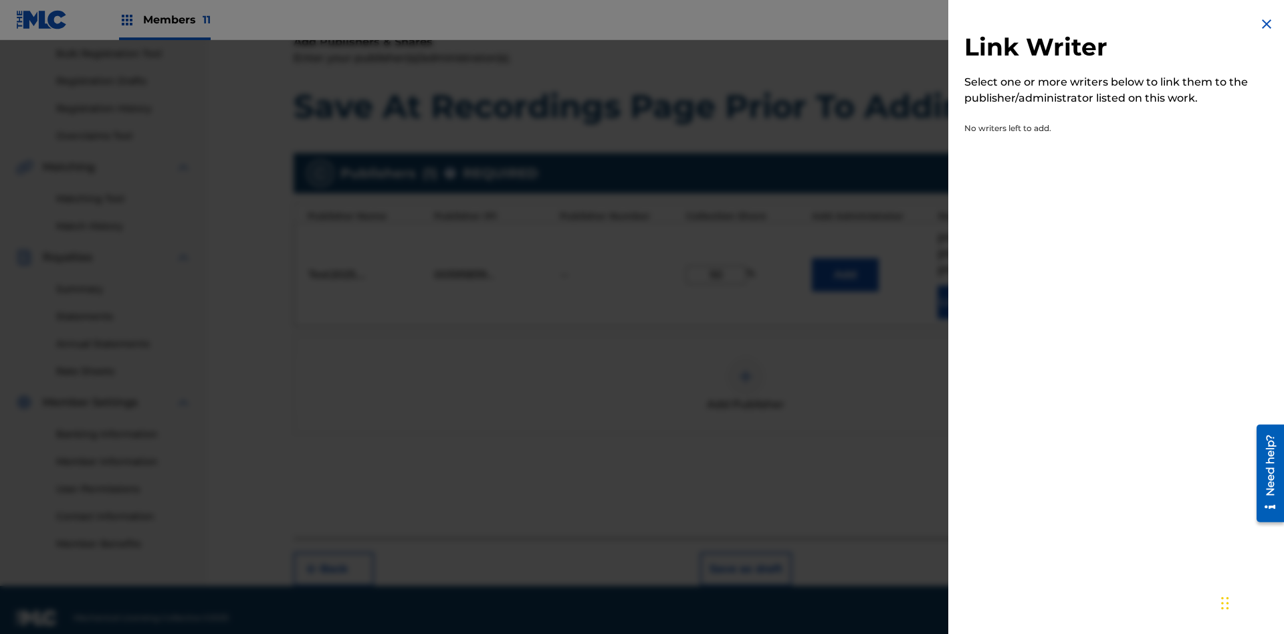
click at [1267, 24] on img at bounding box center [1267, 24] width 16 height 16
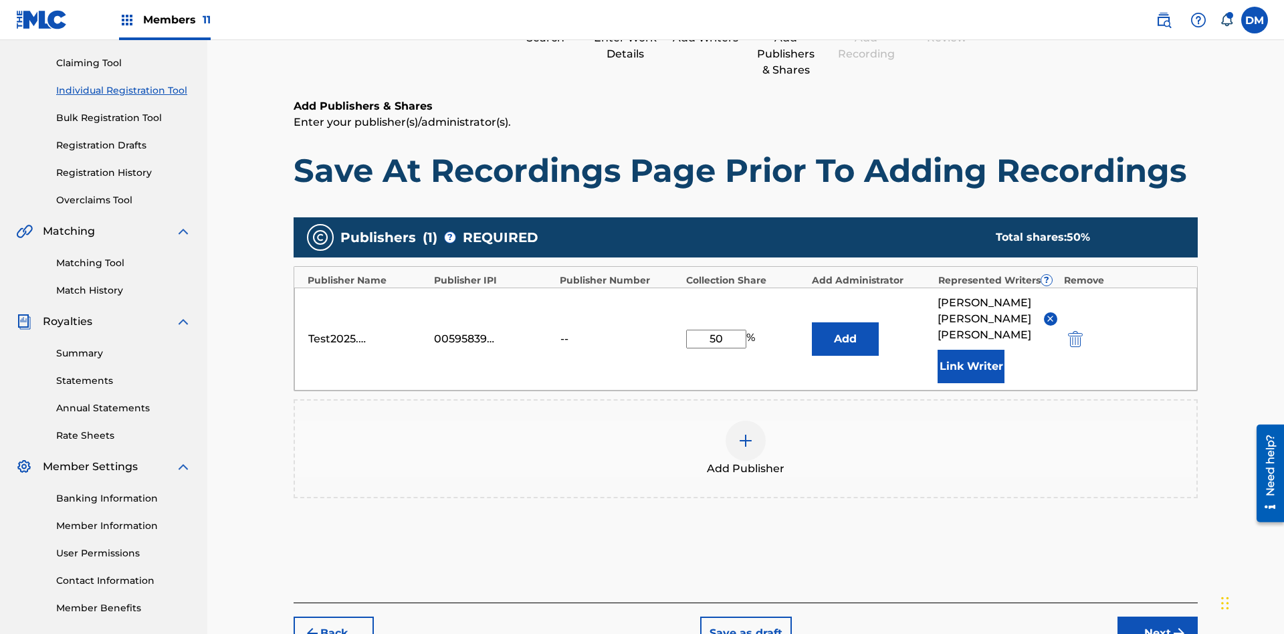
scroll to position [198, 0]
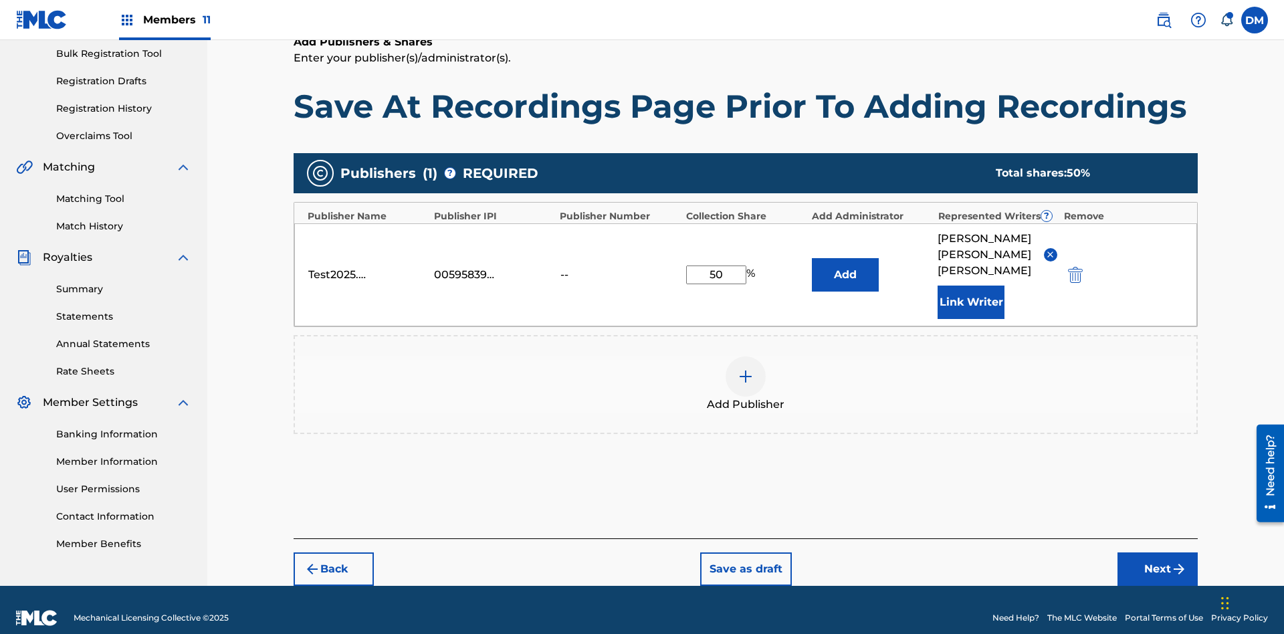
click at [845, 266] on button "Add" at bounding box center [845, 274] width 67 height 33
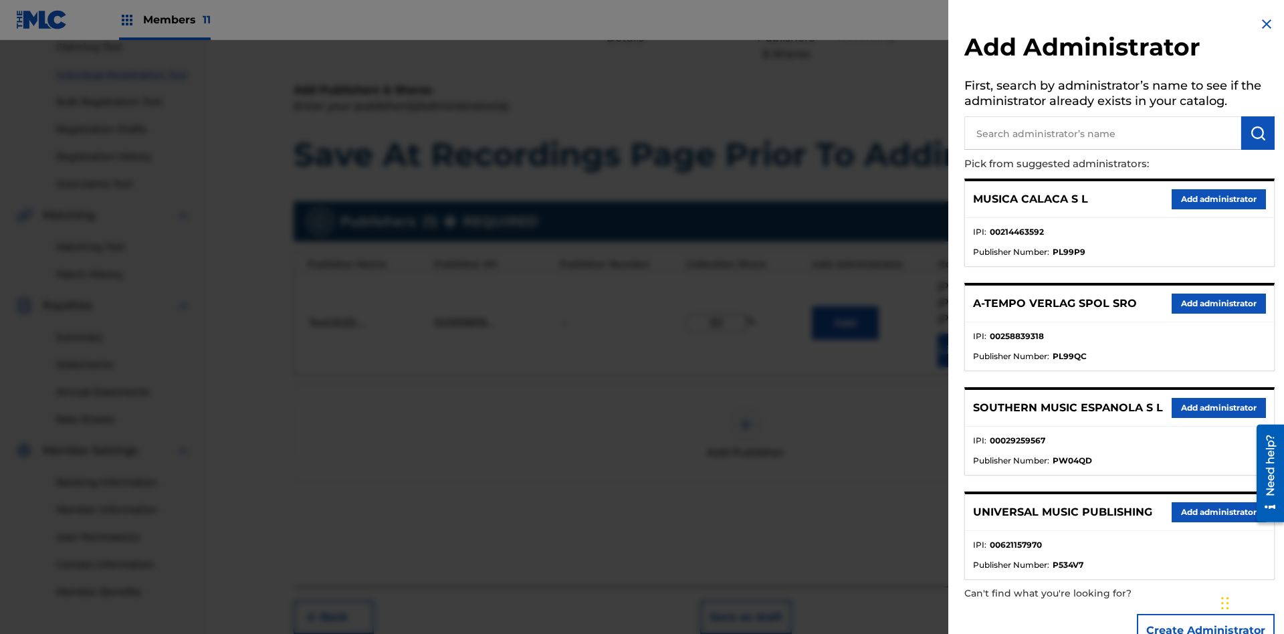
click at [1103, 133] on input "text" at bounding box center [1102, 132] width 277 height 33
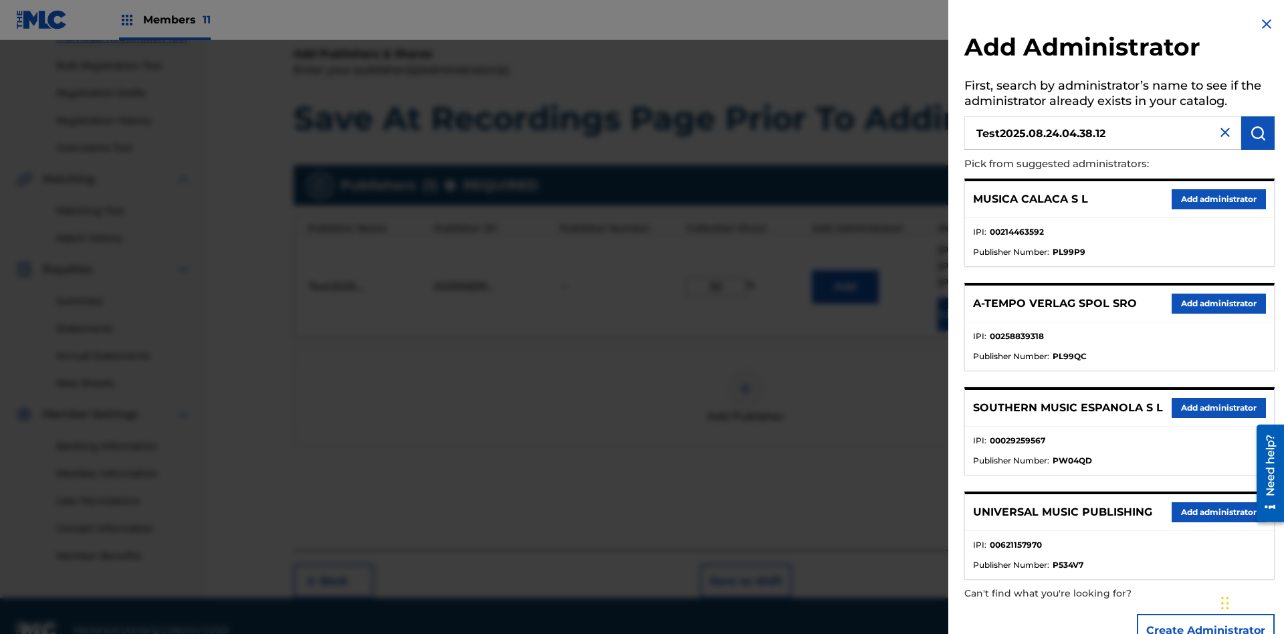
type input "Test2025.08.24.04.38.12"
click at [1258, 133] on img "submit" at bounding box center [1258, 133] width 16 height 16
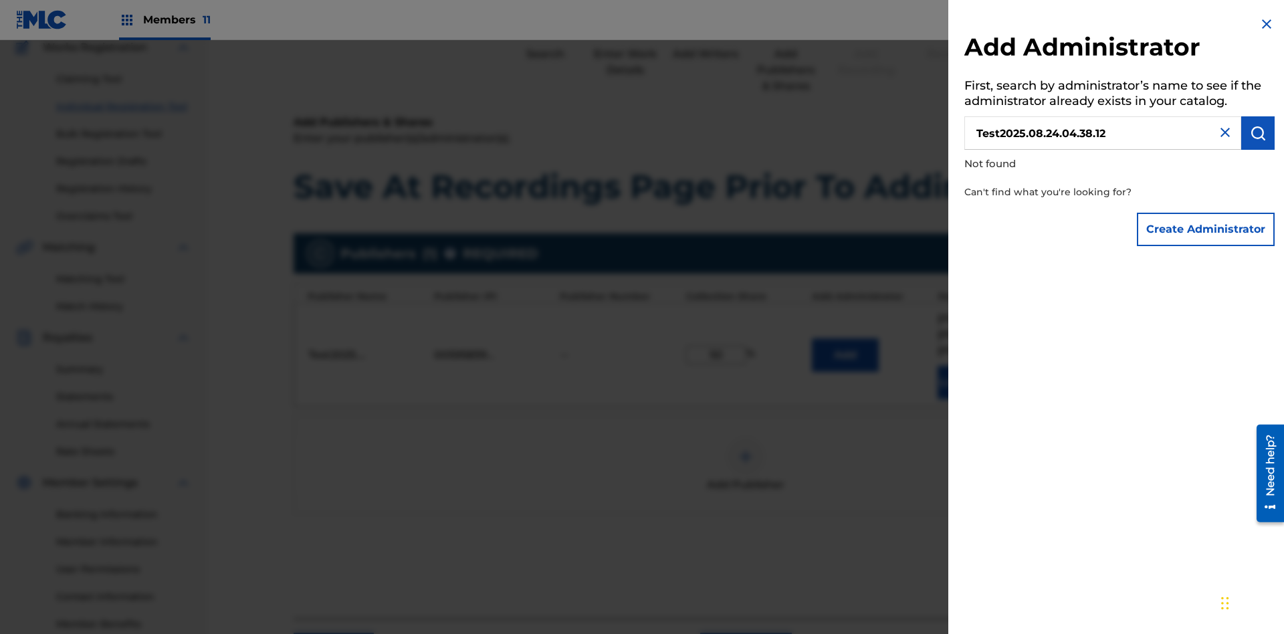
click at [1206, 229] on button "Create Administrator" at bounding box center [1206, 229] width 138 height 33
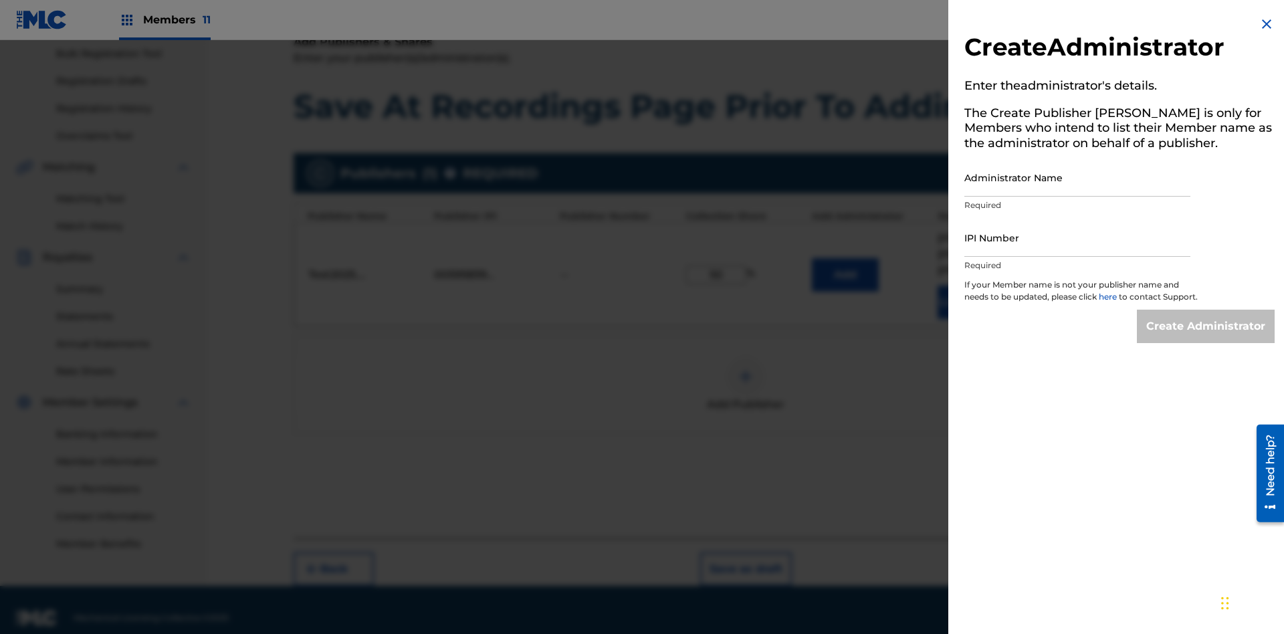
click at [1077, 177] on input "Administrator Name" at bounding box center [1077, 177] width 226 height 38
type input "Test2025.08.24.04.38.16"
click at [1077, 237] on input "IPI Number" at bounding box center [1077, 238] width 226 height 38
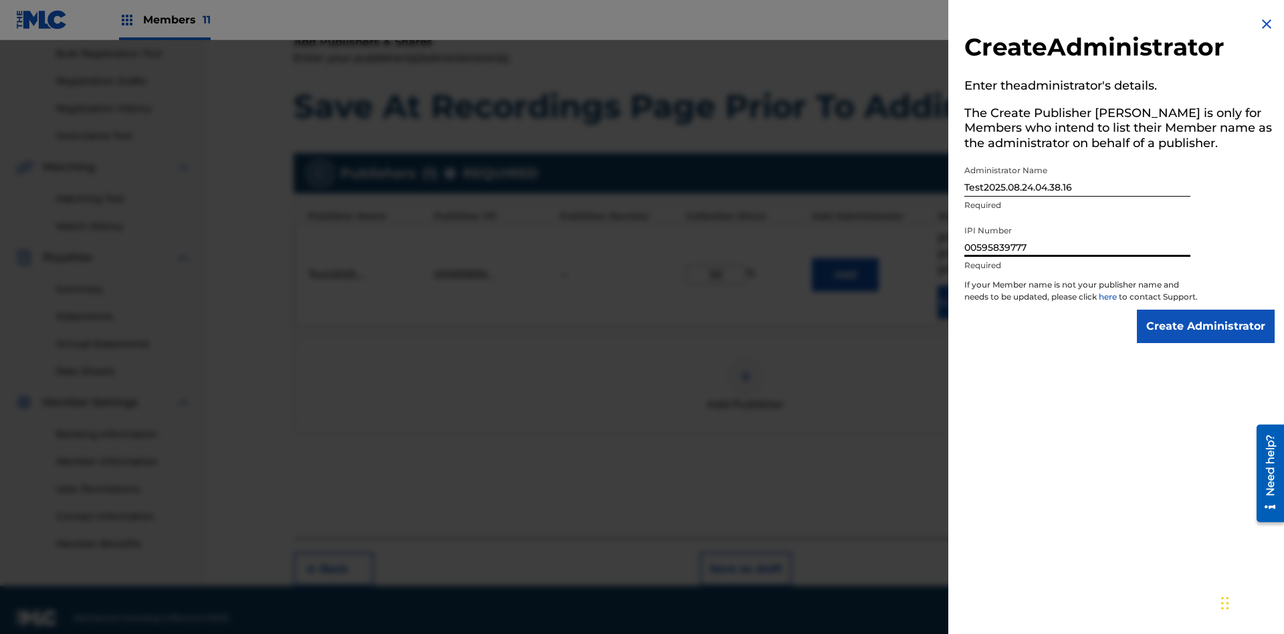
type input "00595839777"
click at [1206, 338] on input "Create Administrator" at bounding box center [1206, 326] width 138 height 33
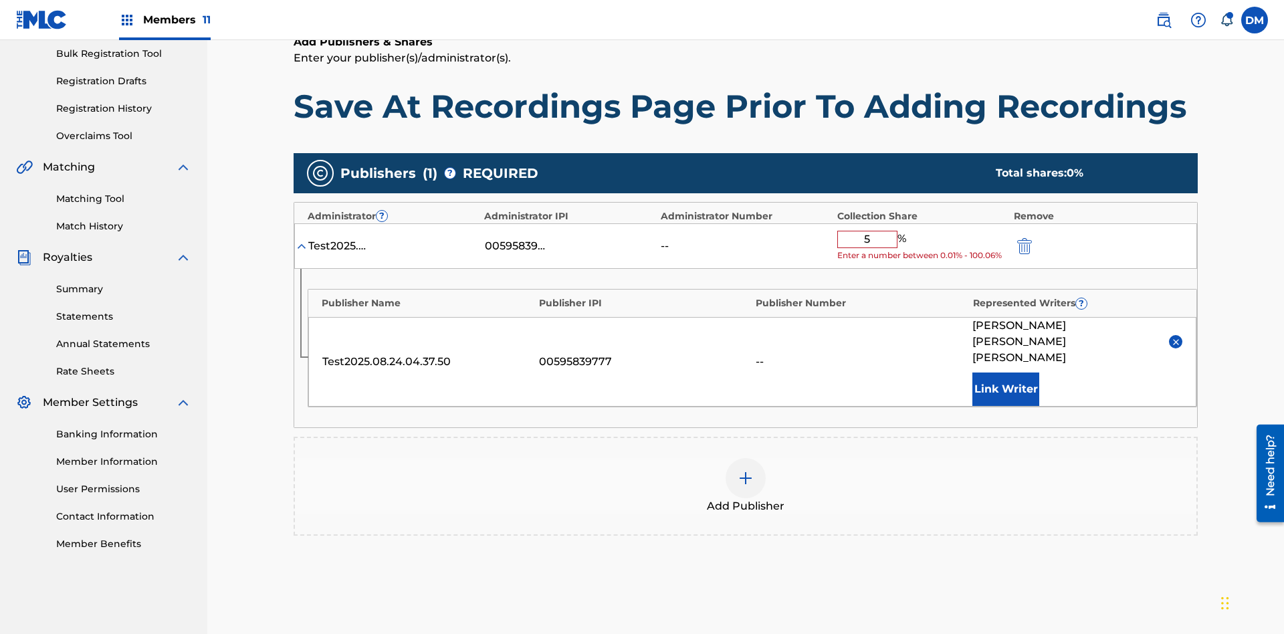
type input "50"
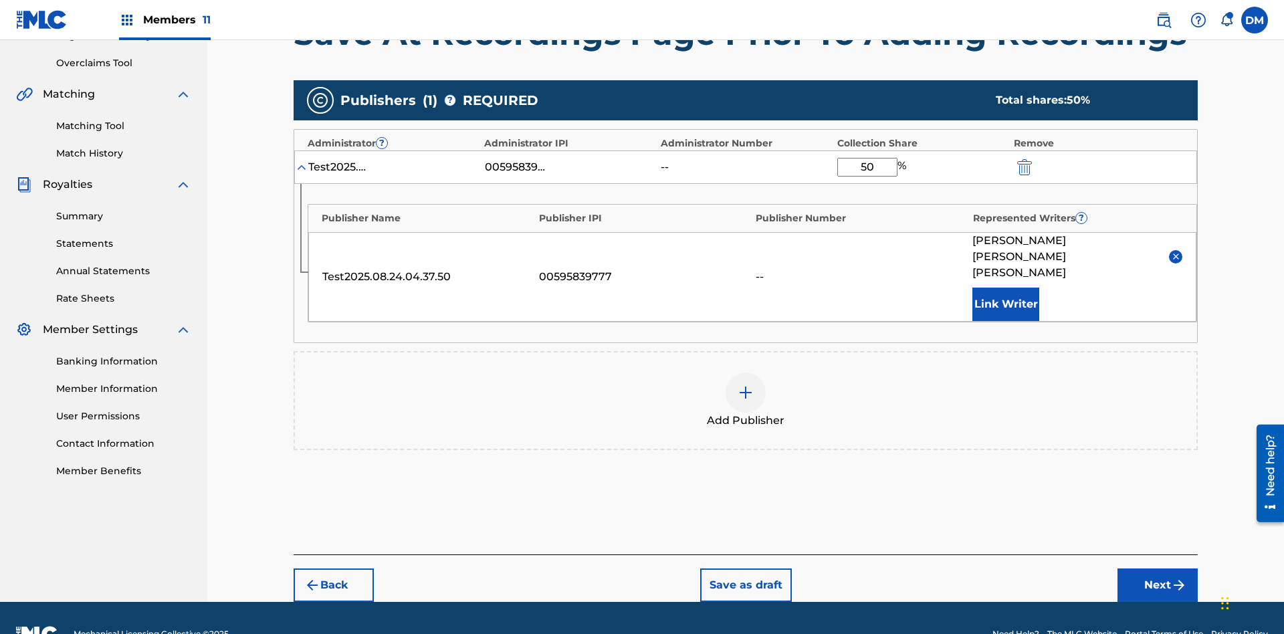
click at [1158, 568] on button "Next" at bounding box center [1157, 584] width 80 height 33
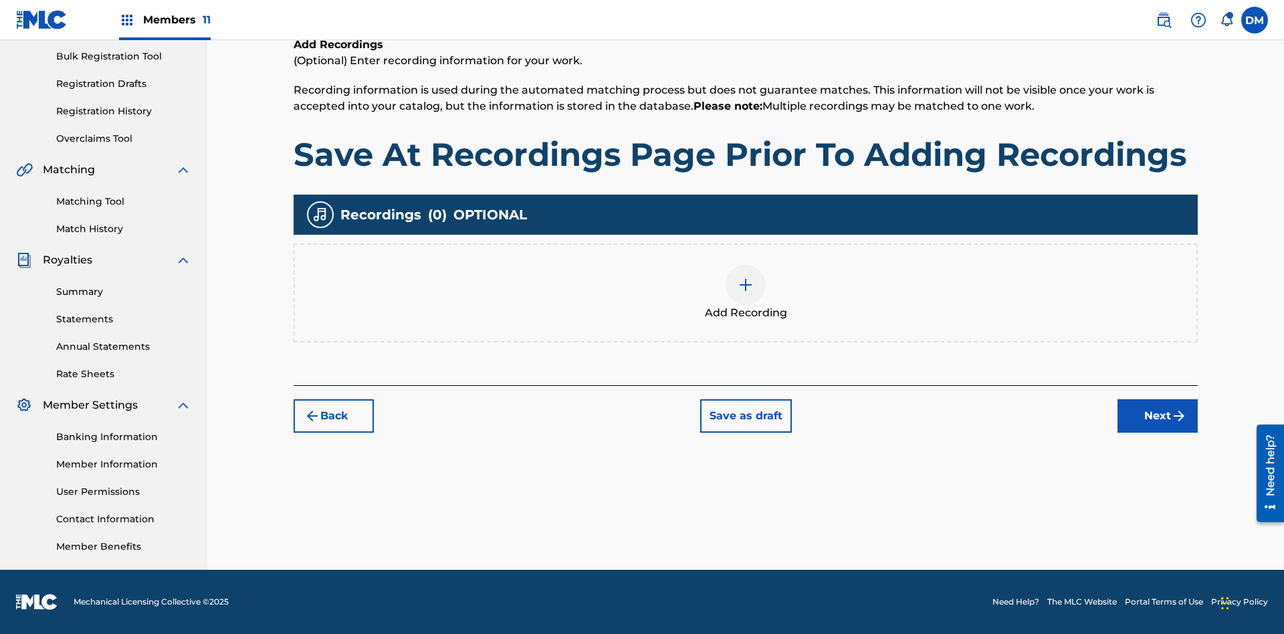
click at [745, 415] on button "Save as draft" at bounding box center [746, 415] width 92 height 33
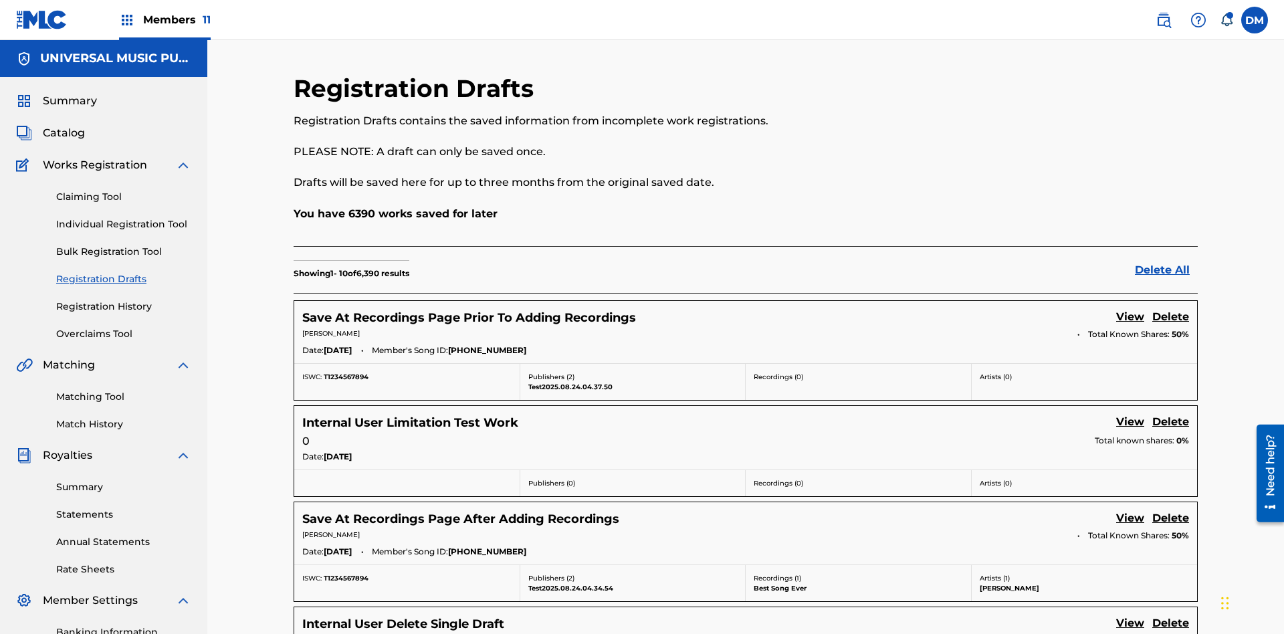
click at [1130, 309] on link "View" at bounding box center [1130, 318] width 28 height 18
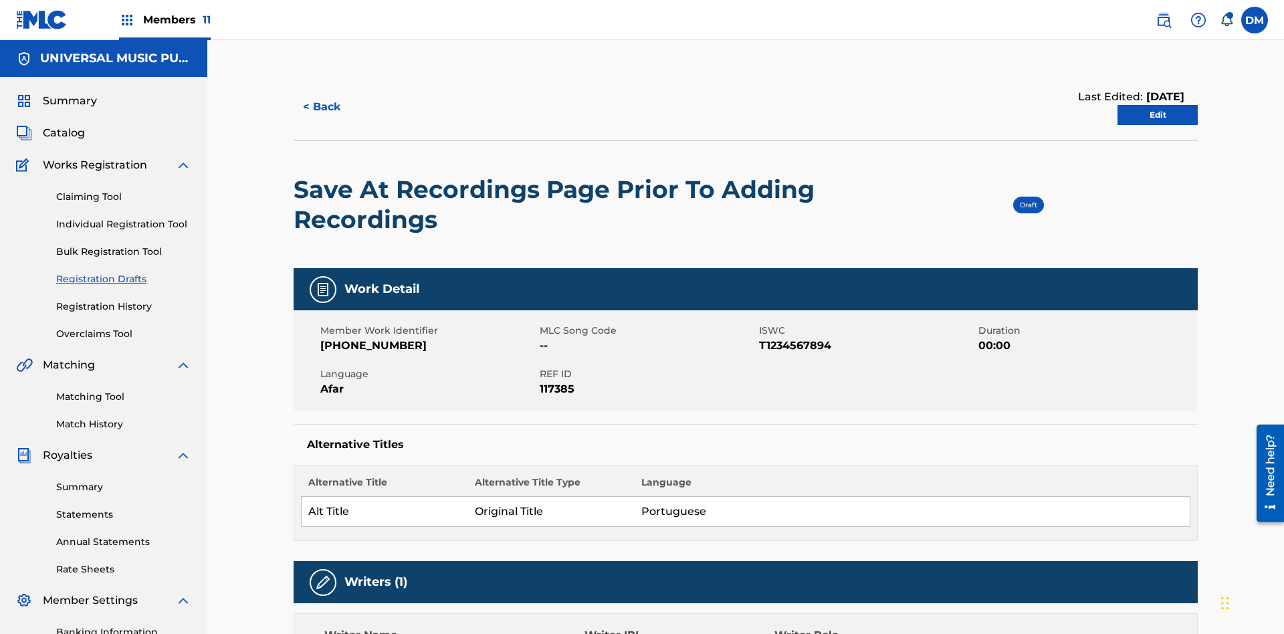
click at [1158, 105] on link "Edit" at bounding box center [1157, 115] width 80 height 20
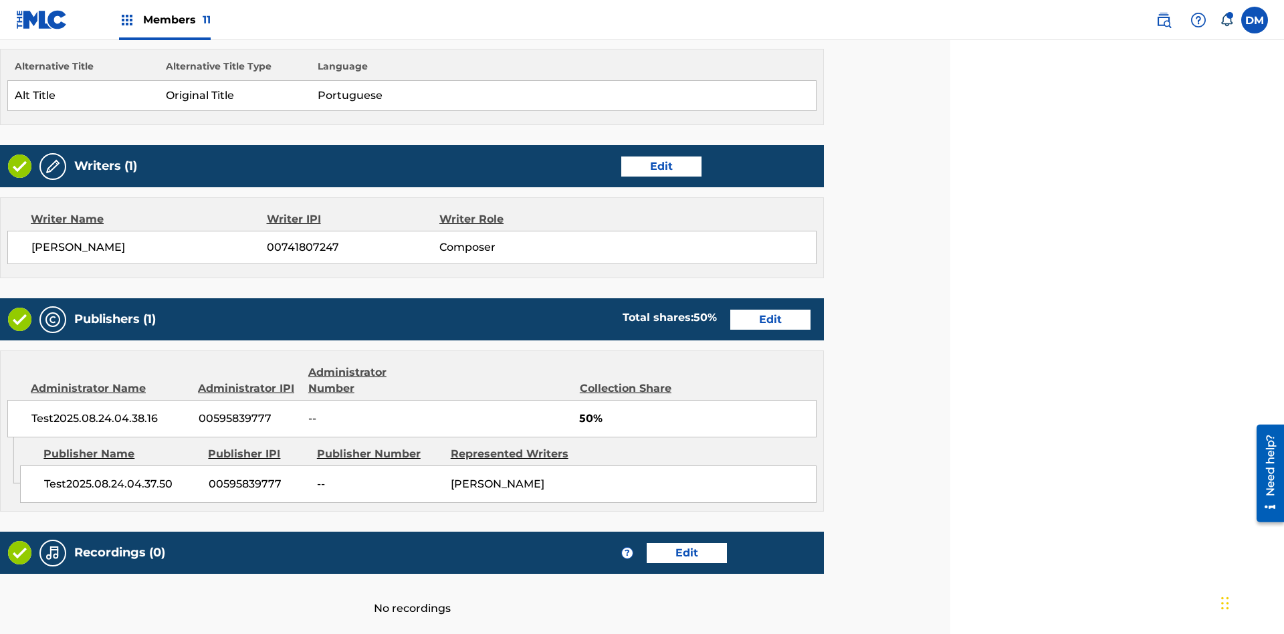
scroll to position [515, 334]
